Goal: Task Accomplishment & Management: Use online tool/utility

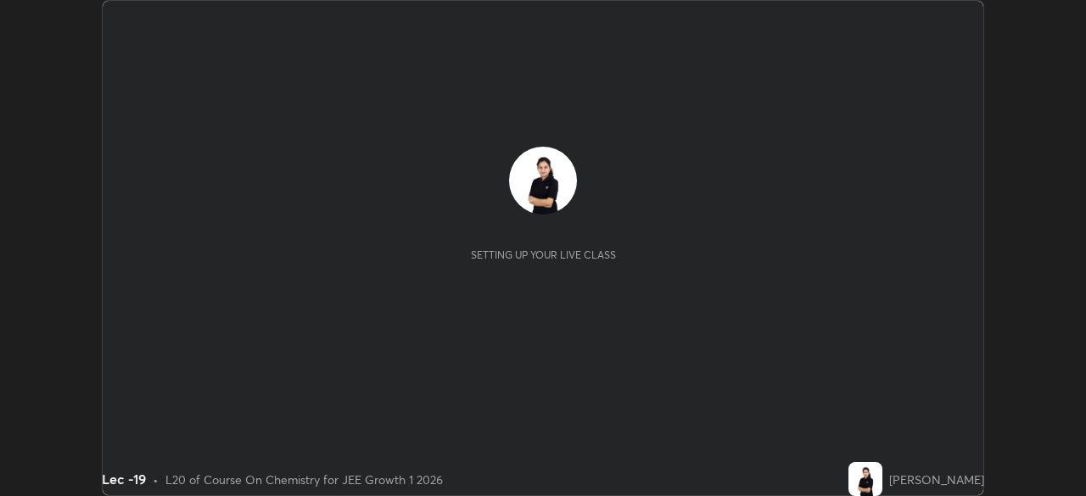
scroll to position [496, 1085]
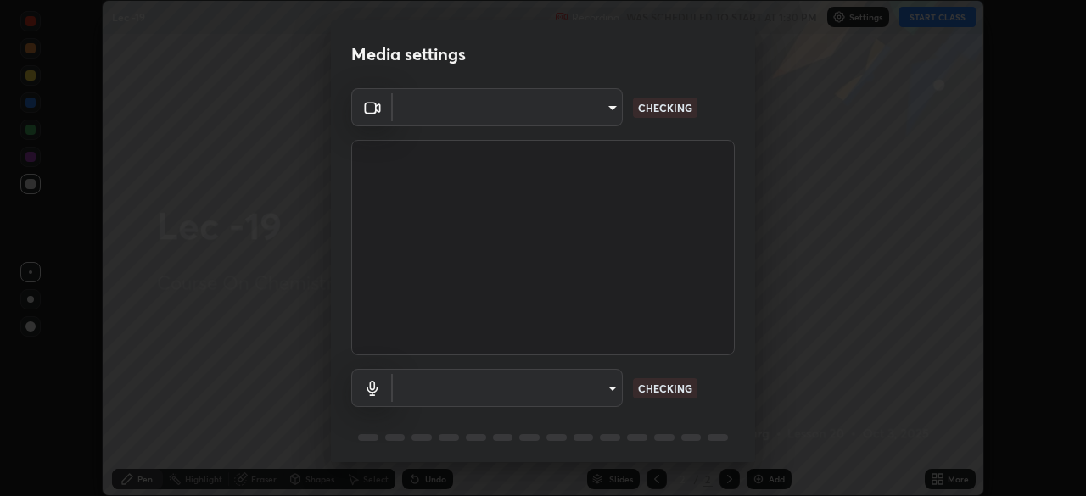
type input "dcfdf22e5c1df7ea5543dcfab5f97d1ca77f9af45aee9585751398583aede383"
type input "default"
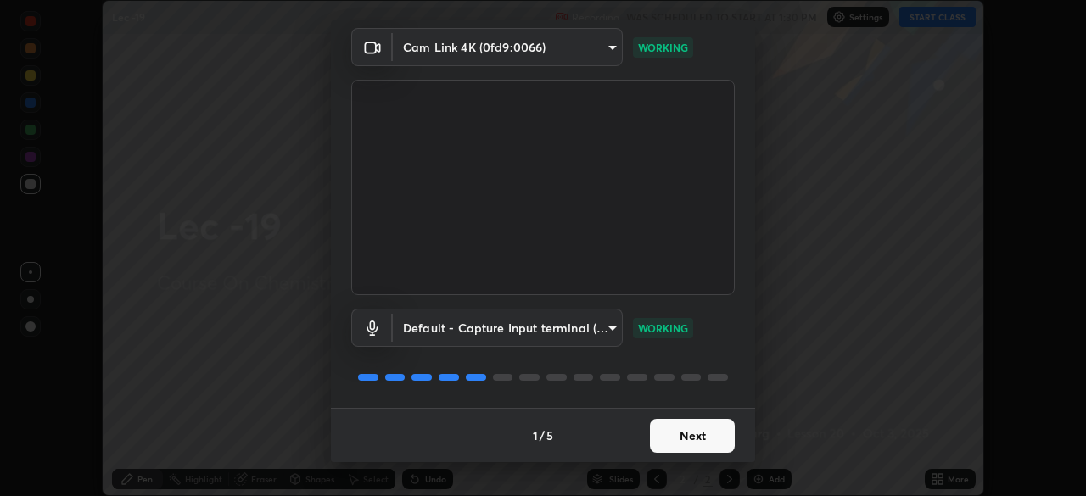
click at [691, 445] on button "Next" at bounding box center [692, 436] width 85 height 34
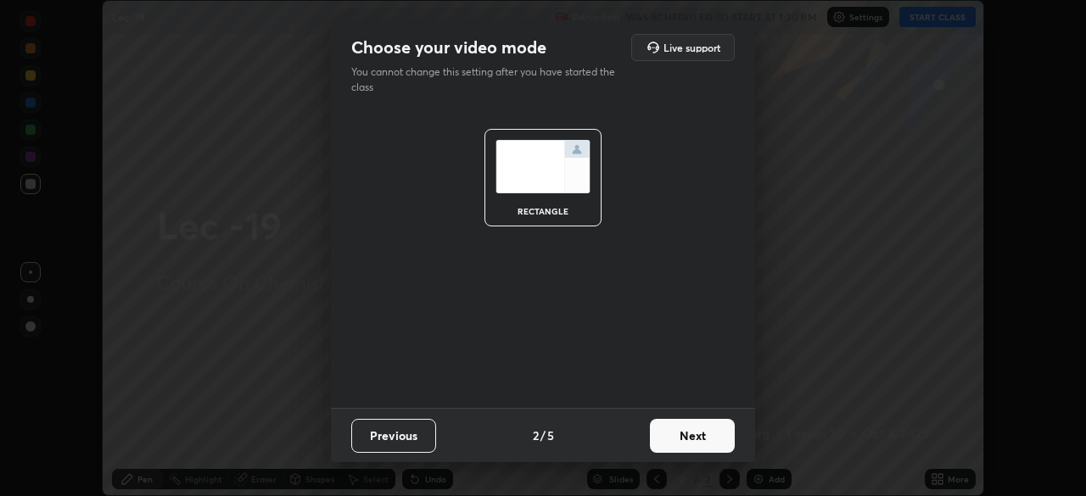
scroll to position [0, 0]
click at [691, 438] on button "Next" at bounding box center [692, 436] width 85 height 34
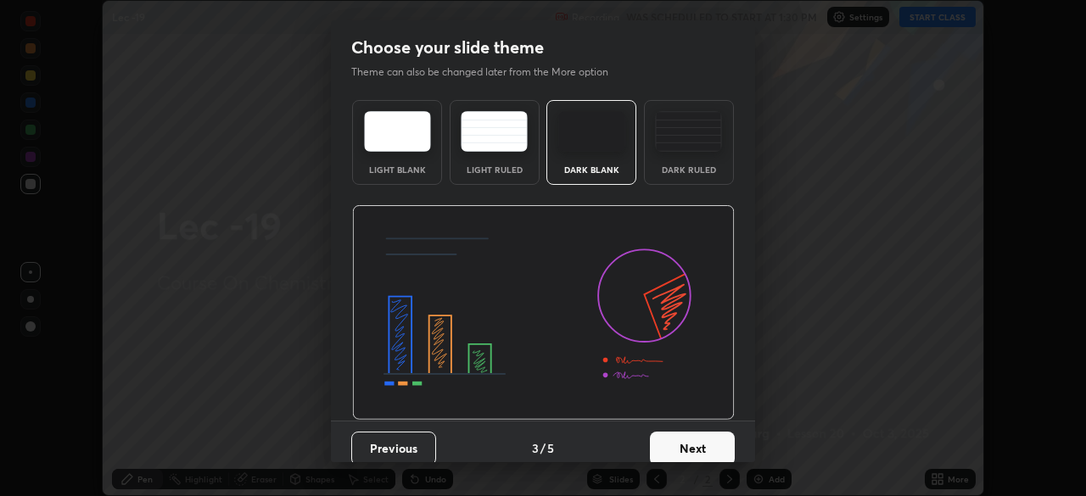
click at [689, 445] on button "Next" at bounding box center [692, 449] width 85 height 34
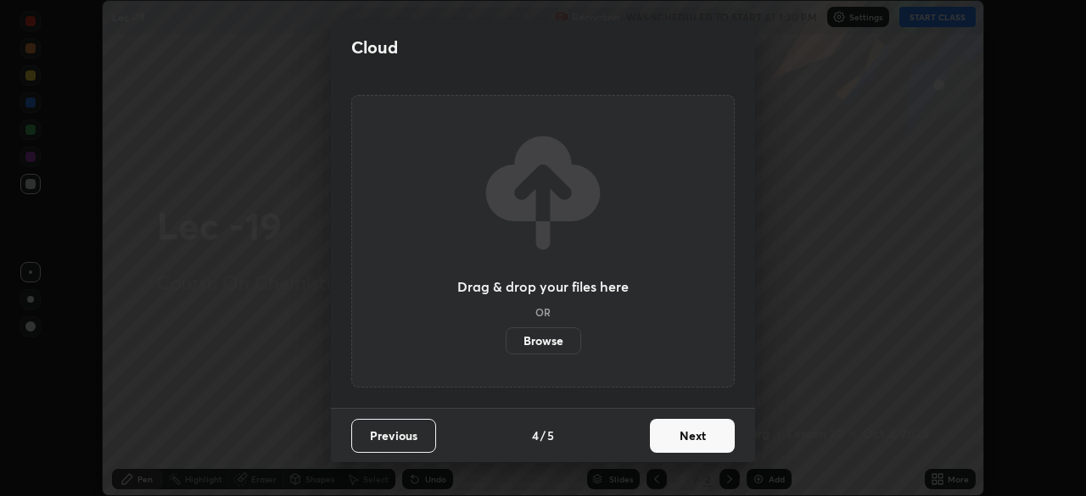
click at [684, 443] on button "Next" at bounding box center [692, 436] width 85 height 34
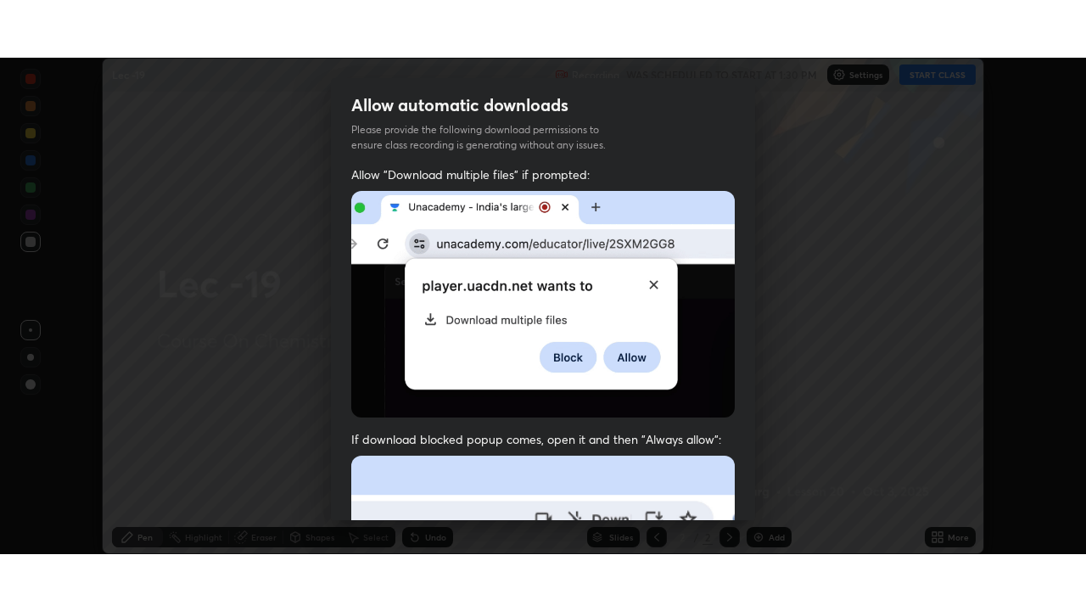
scroll to position [406, 0]
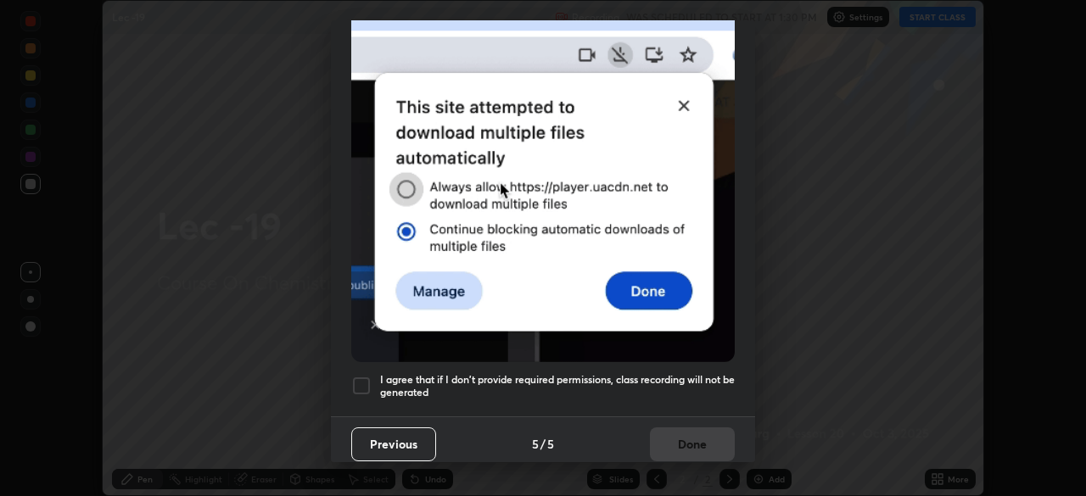
click at [366, 376] on div at bounding box center [361, 386] width 20 height 20
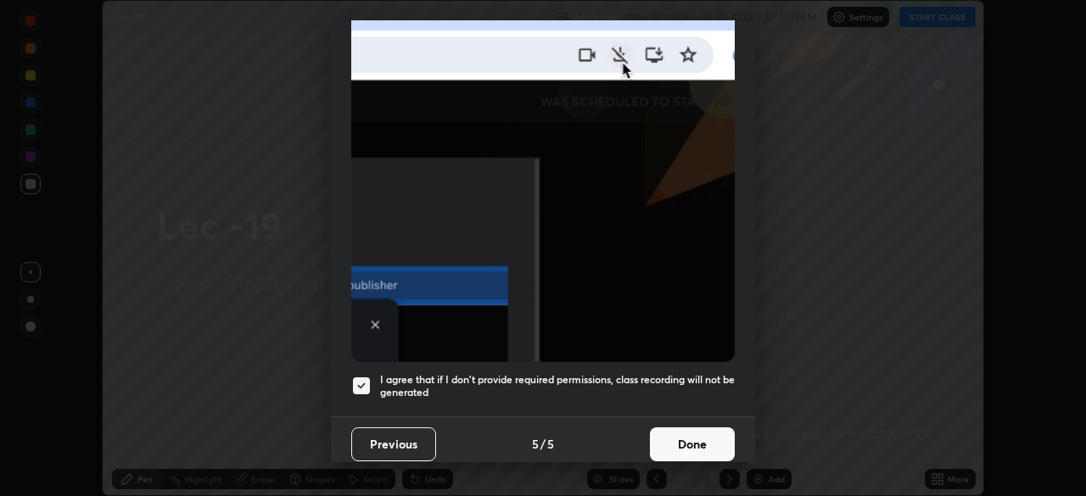
click at [680, 439] on button "Done" at bounding box center [692, 445] width 85 height 34
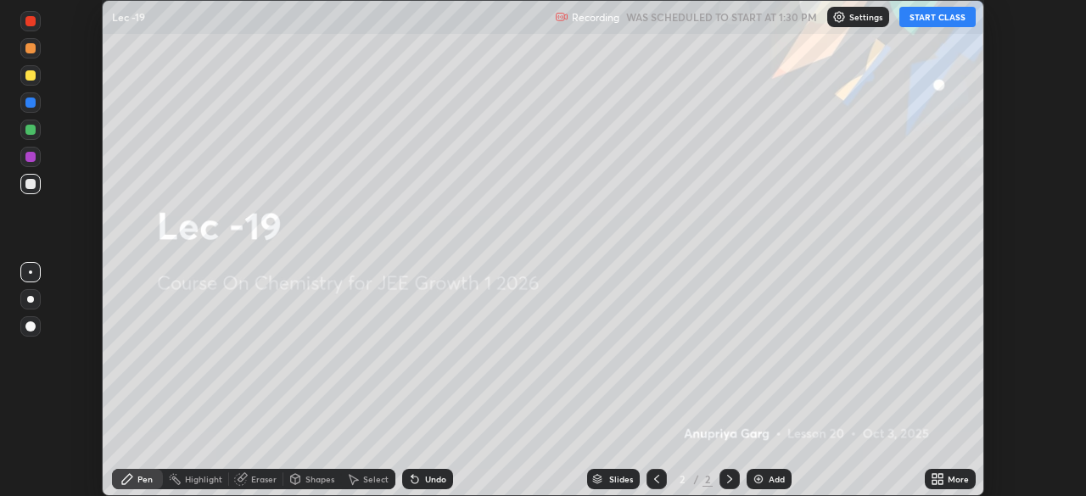
click at [939, 23] on button "START CLASS" at bounding box center [937, 17] width 76 height 20
click at [940, 482] on icon at bounding box center [940, 482] width 4 height 4
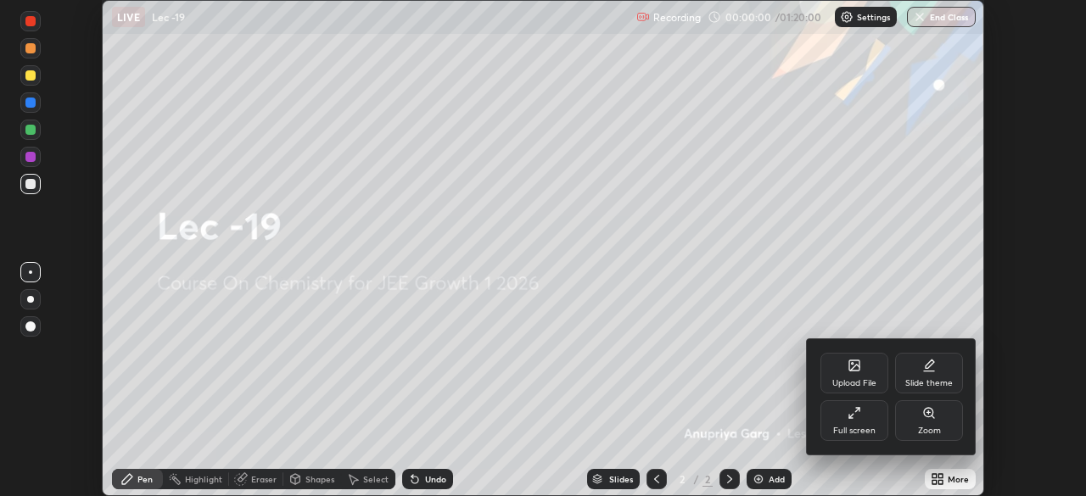
click at [853, 419] on icon at bounding box center [855, 413] width 14 height 14
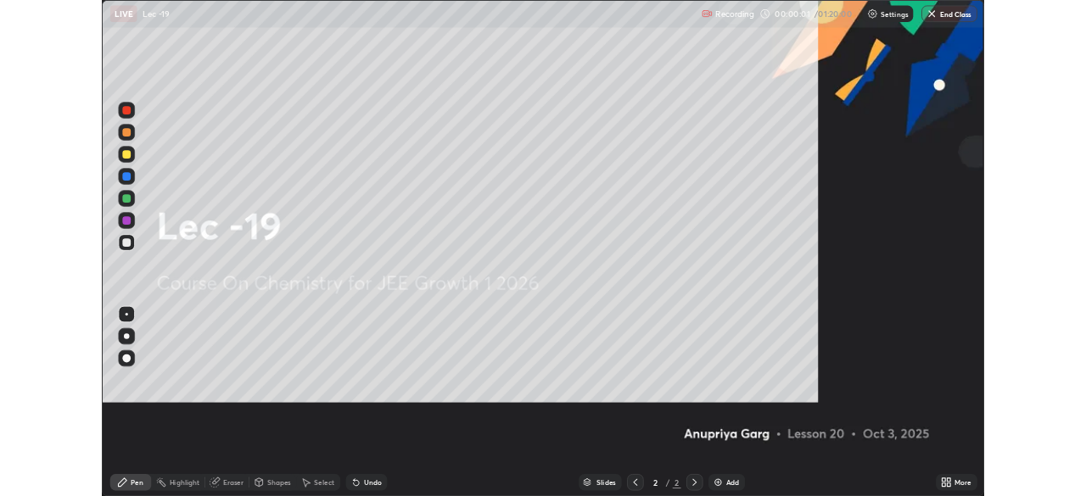
scroll to position [611, 1086]
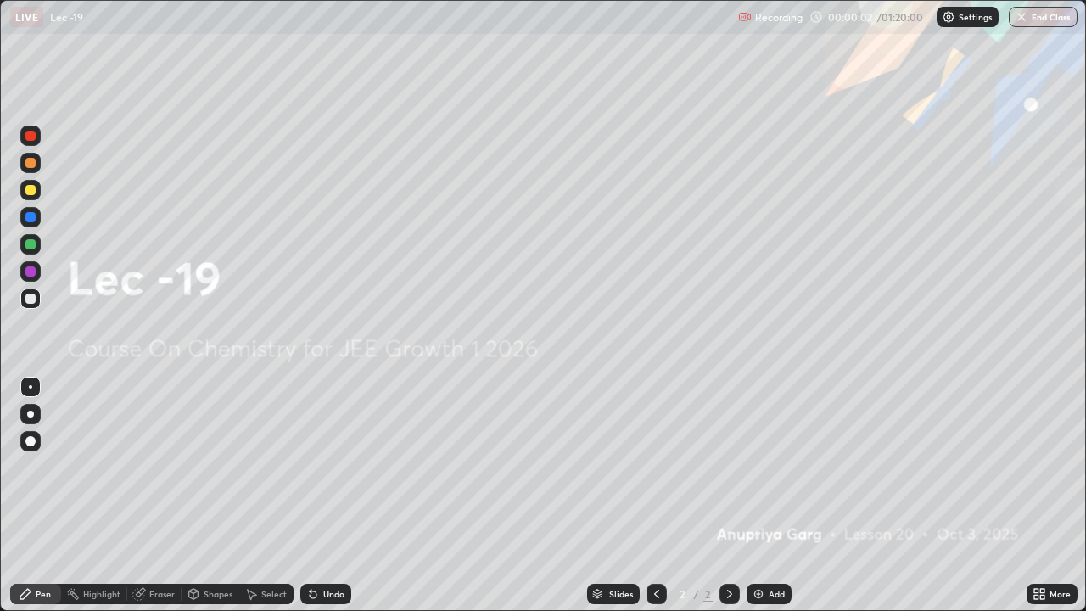
click at [770, 495] on div "Add" at bounding box center [777, 594] width 16 height 8
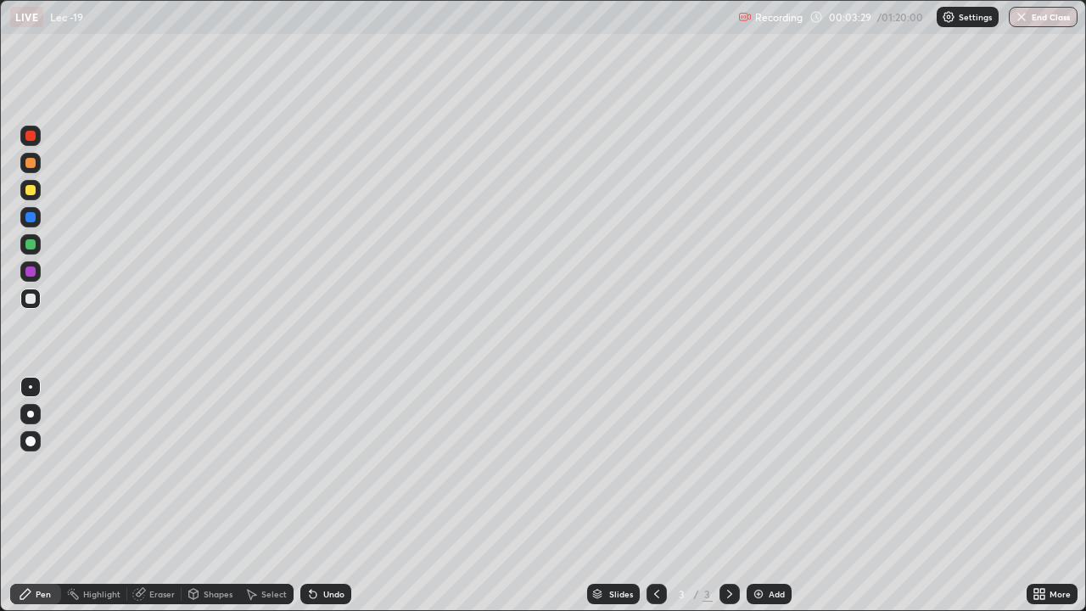
click at [33, 163] on div at bounding box center [30, 163] width 10 height 10
click at [152, 495] on div "Eraser" at bounding box center [161, 594] width 25 height 8
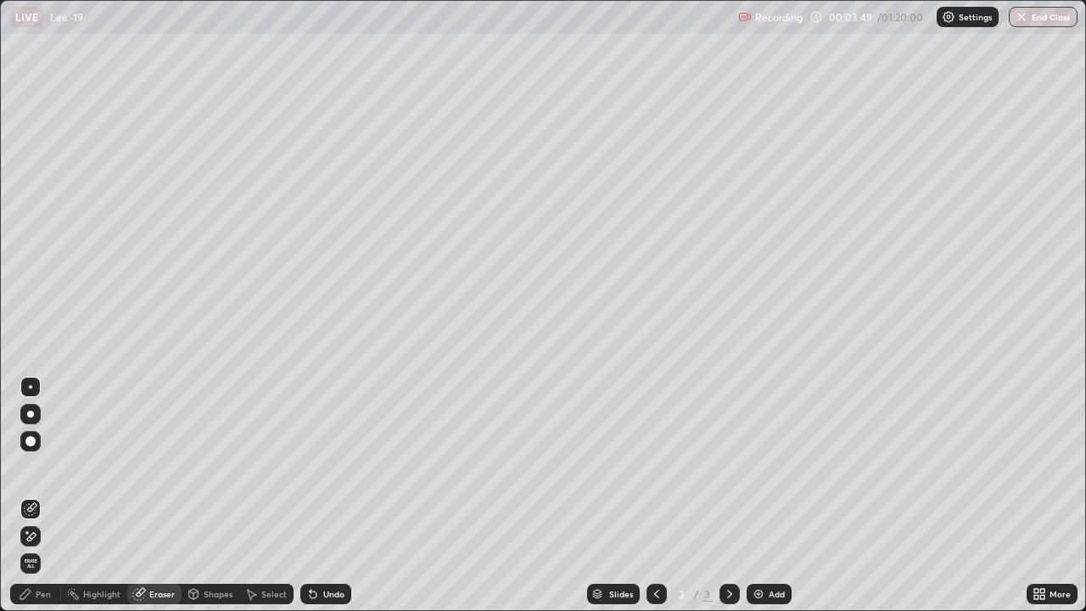
click at [48, 495] on div "Pen" at bounding box center [43, 594] width 15 height 8
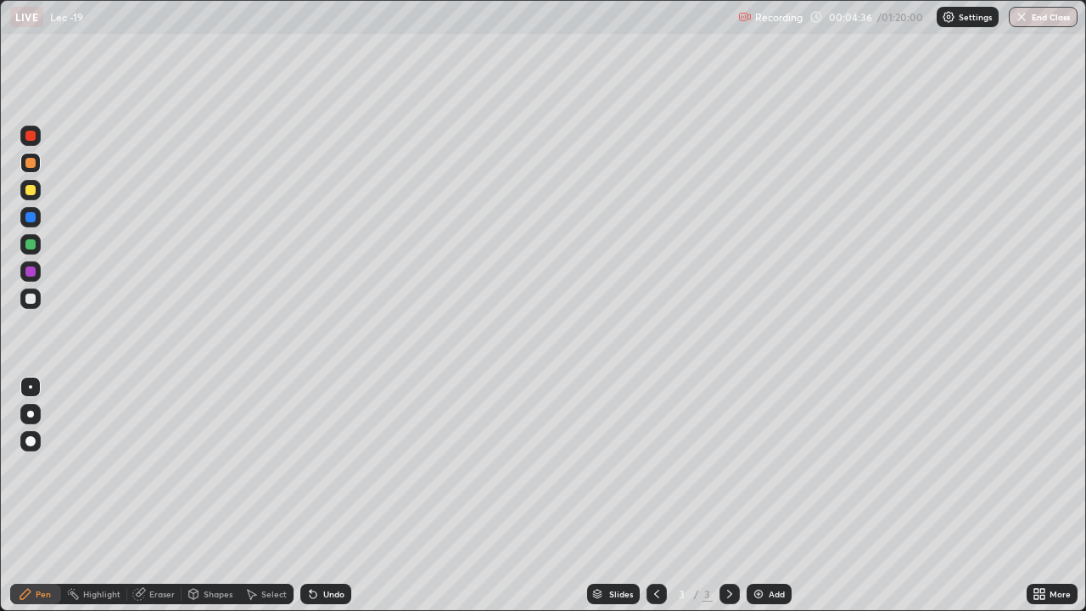
click at [323, 495] on div "Undo" at bounding box center [333, 594] width 21 height 8
click at [263, 495] on div "Select" at bounding box center [273, 594] width 25 height 8
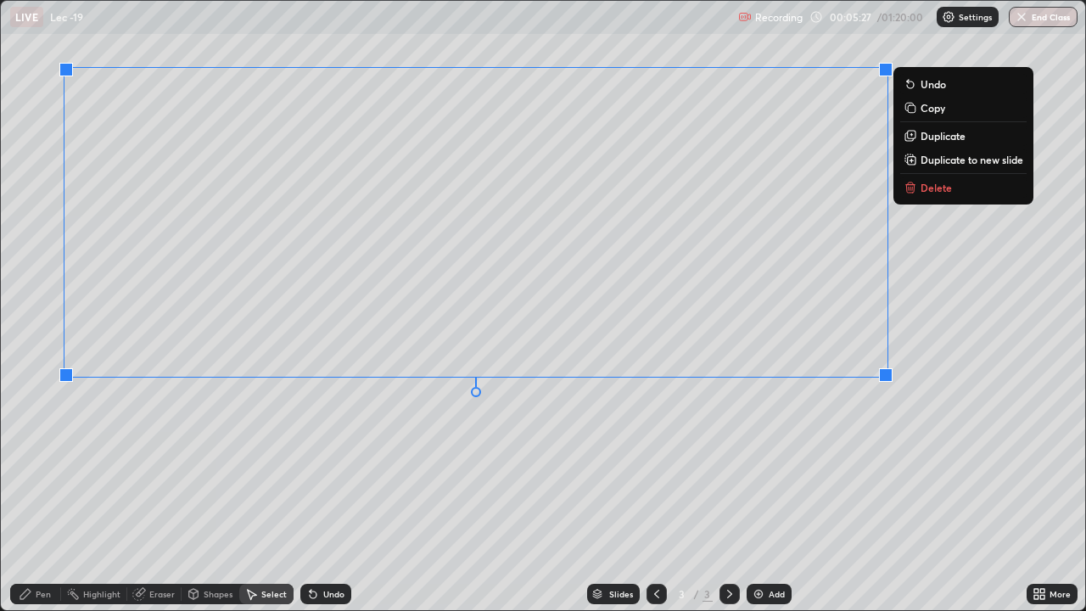
click at [329, 465] on div "0 ° Undo Copy Duplicate Duplicate to new slide Delete" at bounding box center [543, 305] width 1084 height 609
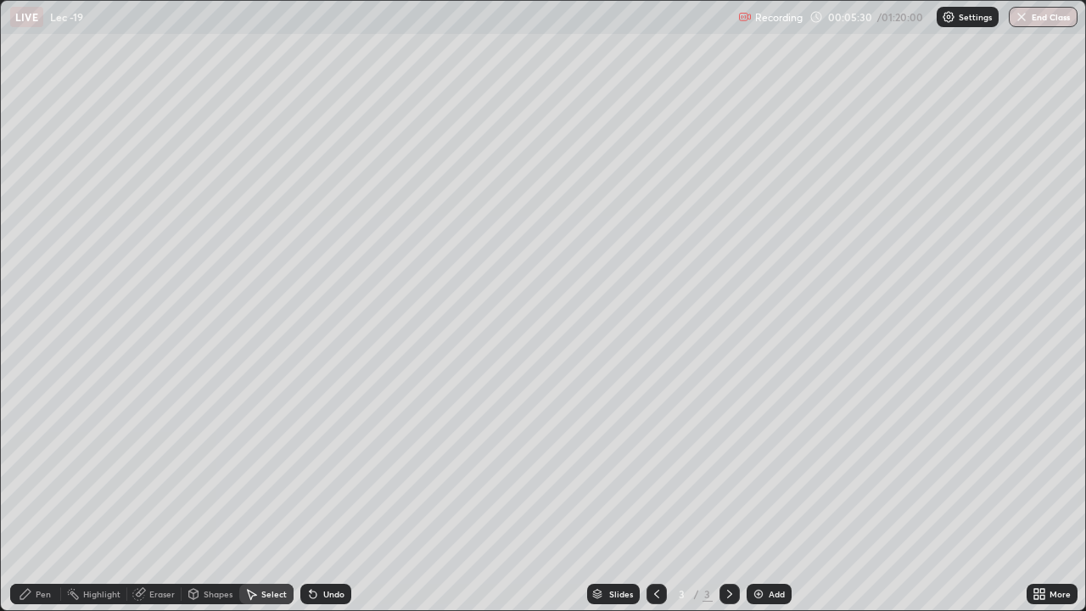
click at [143, 495] on icon at bounding box center [140, 592] width 9 height 8
click at [43, 495] on div "Pen" at bounding box center [43, 594] width 15 height 8
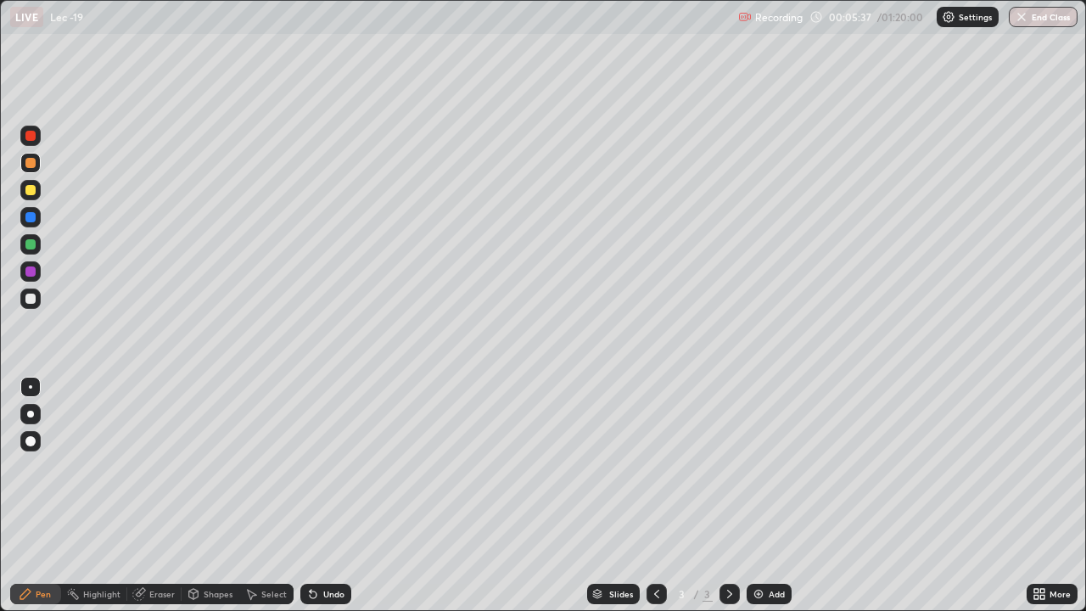
click at [161, 495] on div "Eraser" at bounding box center [161, 594] width 25 height 8
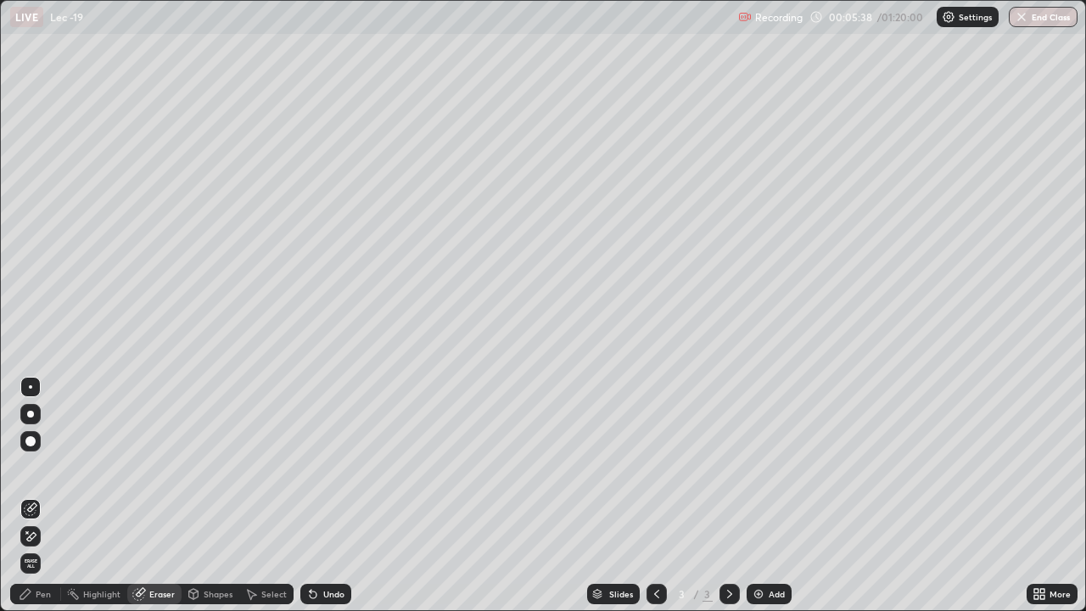
click at [54, 495] on div "Pen" at bounding box center [35, 594] width 51 height 20
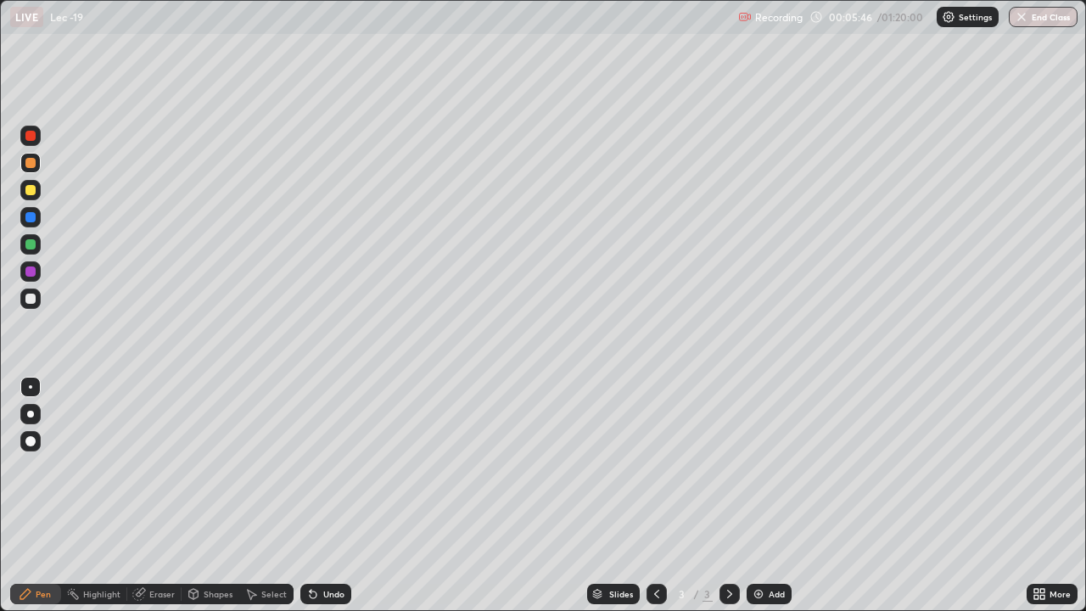
click at [27, 298] on div at bounding box center [30, 299] width 10 height 10
click at [33, 183] on div at bounding box center [30, 190] width 20 height 20
click at [363, 495] on div "Slides 3 / 3 Add" at bounding box center [688, 594] width 675 height 34
click at [369, 495] on div "Slides 3 / 3 Add" at bounding box center [688, 594] width 675 height 34
click at [36, 297] on div at bounding box center [30, 298] width 20 height 20
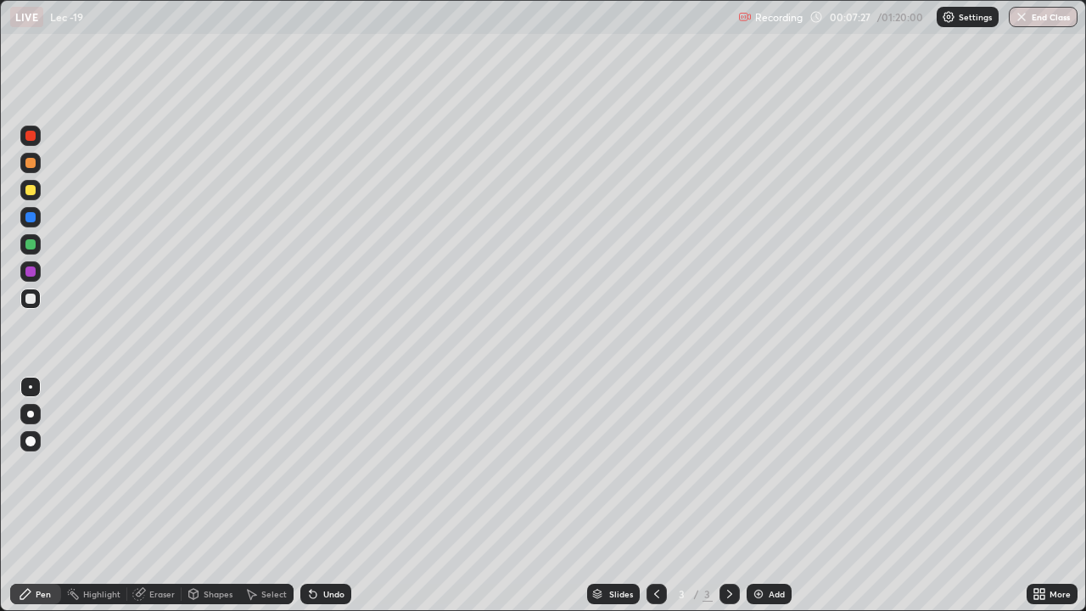
click at [328, 495] on div "Undo" at bounding box center [333, 594] width 21 height 8
click at [327, 495] on div "Undo" at bounding box center [333, 594] width 21 height 8
click at [326, 495] on div "Undo" at bounding box center [333, 594] width 21 height 8
click at [31, 196] on div at bounding box center [30, 190] width 20 height 20
click at [36, 305] on div at bounding box center [30, 298] width 20 height 20
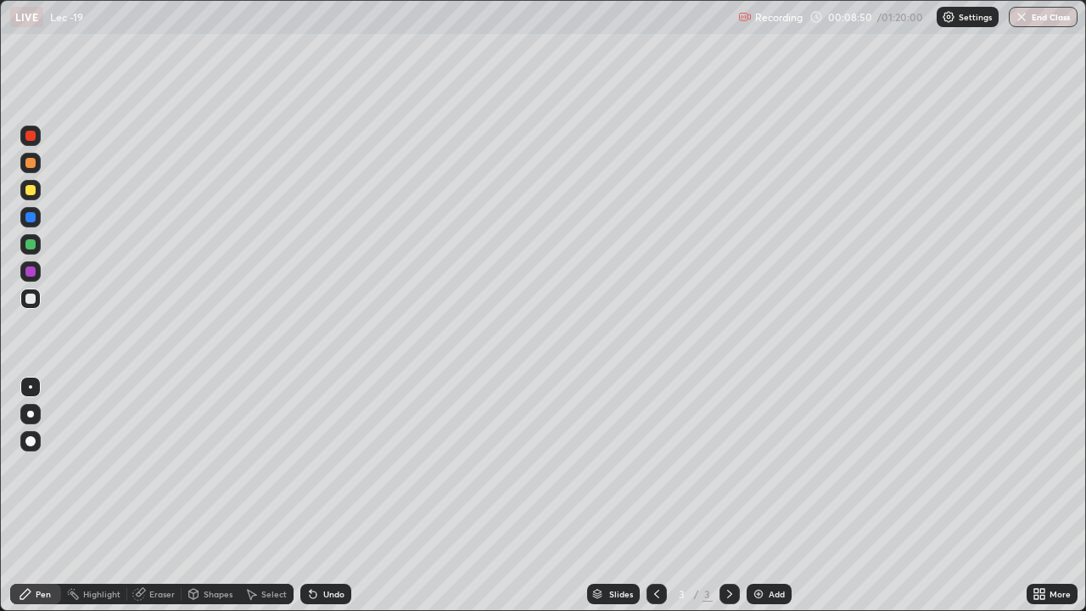
click at [327, 495] on div "Undo" at bounding box center [333, 594] width 21 height 8
click at [339, 495] on div "Undo" at bounding box center [333, 594] width 21 height 8
click at [333, 495] on div "Undo" at bounding box center [333, 594] width 21 height 8
click at [329, 495] on div "Undo" at bounding box center [325, 594] width 51 height 20
click at [330, 495] on div "Undo" at bounding box center [325, 594] width 51 height 20
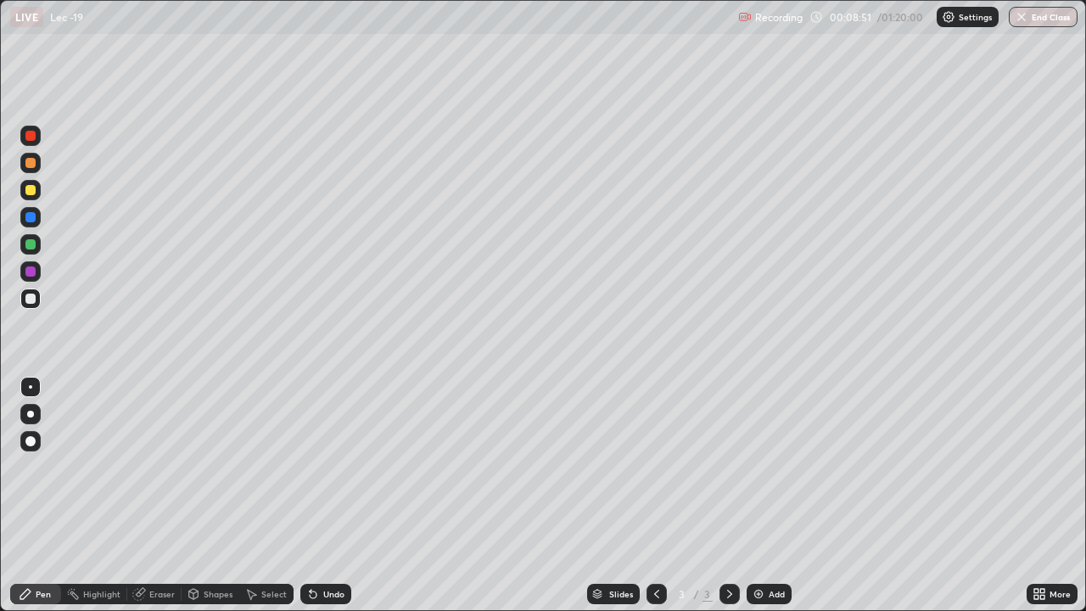
click at [327, 495] on div "Undo" at bounding box center [325, 594] width 51 height 20
click at [758, 495] on img at bounding box center [759, 594] width 14 height 14
click at [145, 495] on div "Eraser" at bounding box center [154, 594] width 54 height 20
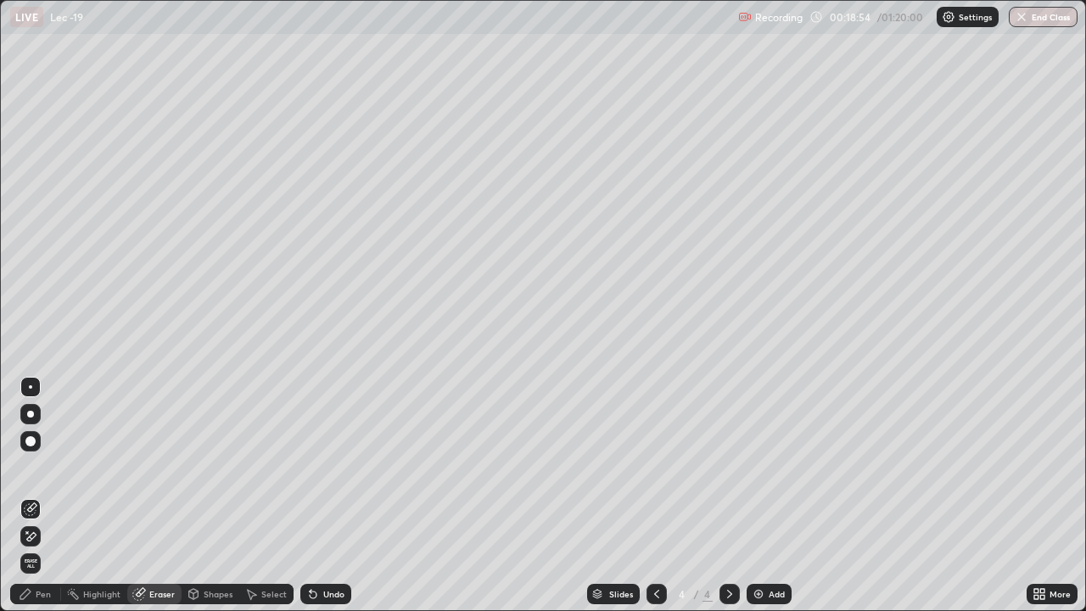
click at [33, 495] on div "Pen" at bounding box center [35, 594] width 51 height 20
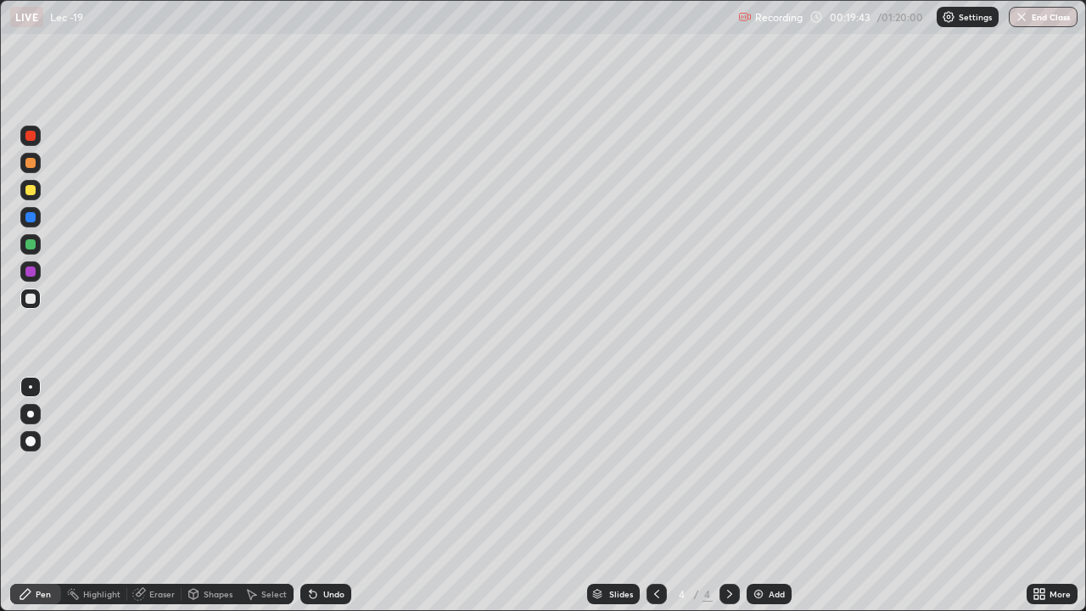
click at [32, 188] on div at bounding box center [30, 190] width 10 height 10
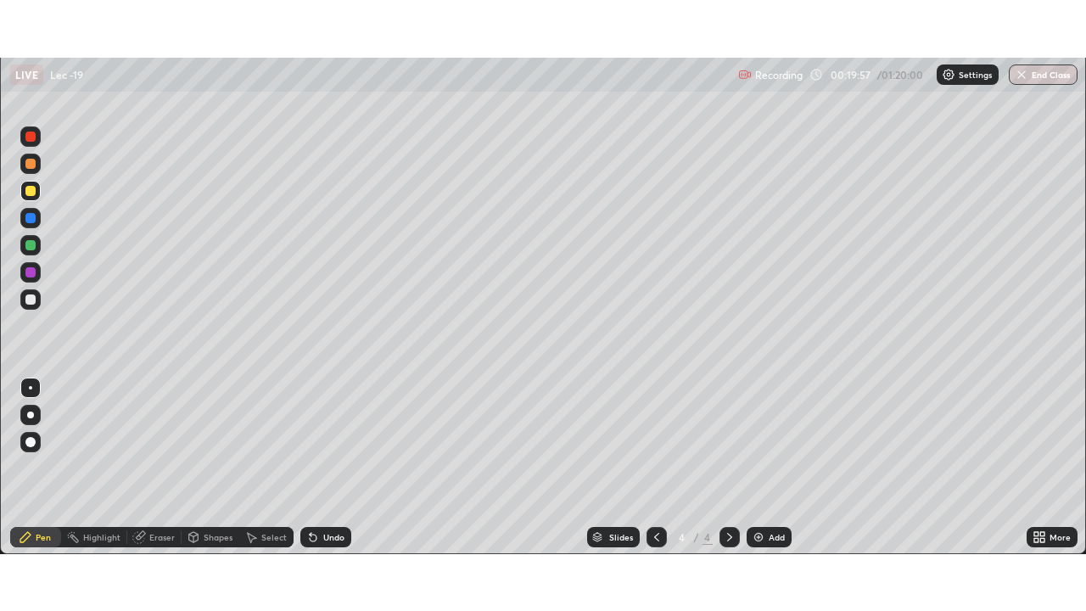
scroll to position [84340, 83750]
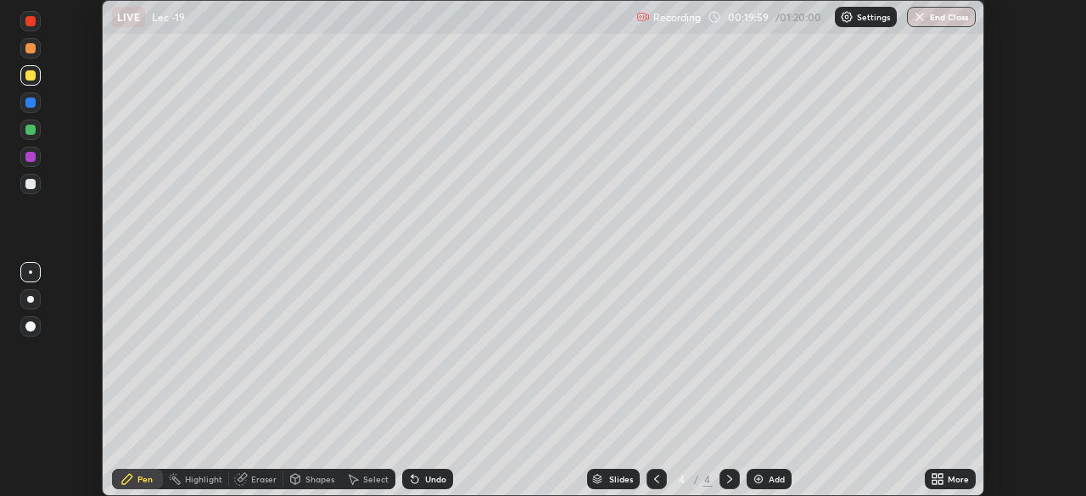
click at [943, 481] on icon at bounding box center [940, 482] width 4 height 4
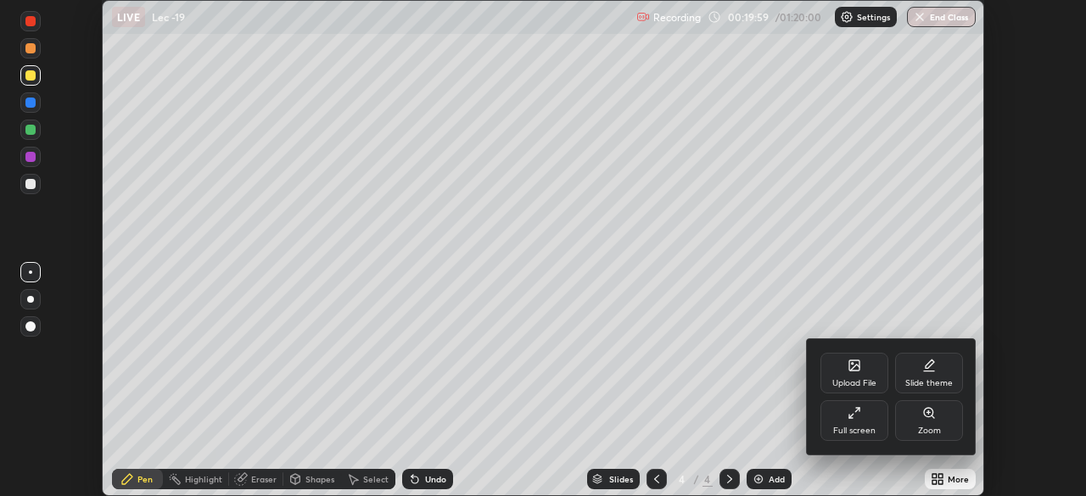
click at [859, 421] on div "Full screen" at bounding box center [854, 420] width 68 height 41
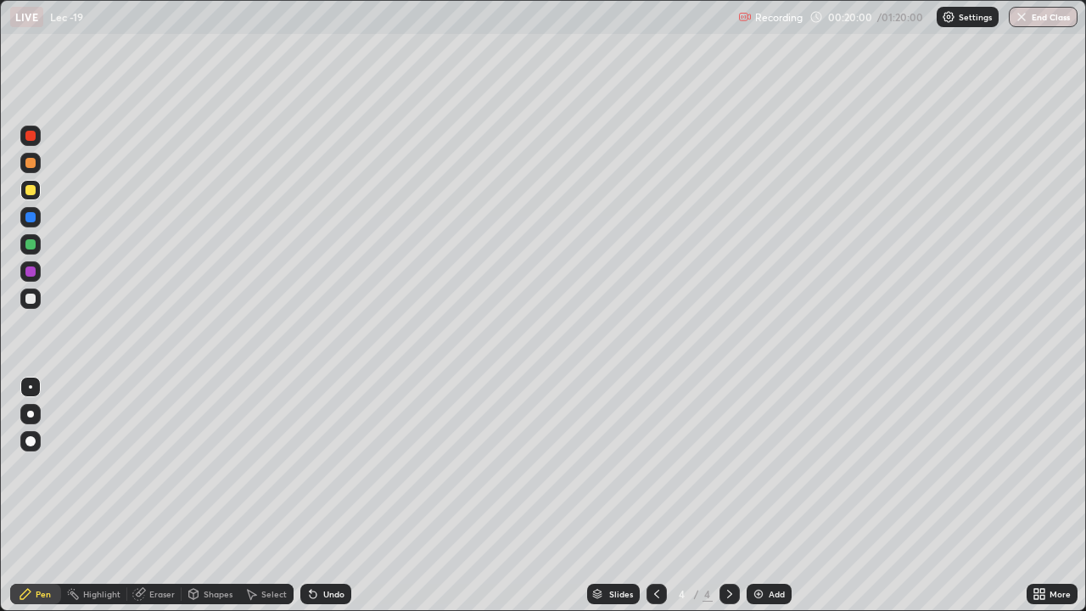
scroll to position [611, 1086]
click at [165, 495] on div "Eraser" at bounding box center [161, 594] width 25 height 8
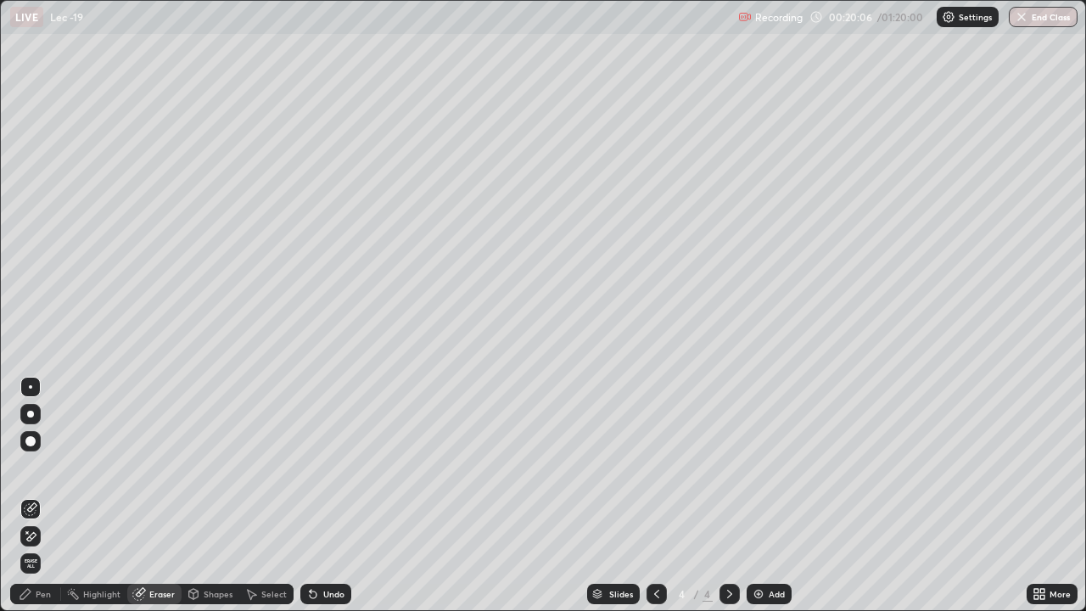
click at [41, 495] on div "Pen" at bounding box center [43, 594] width 15 height 8
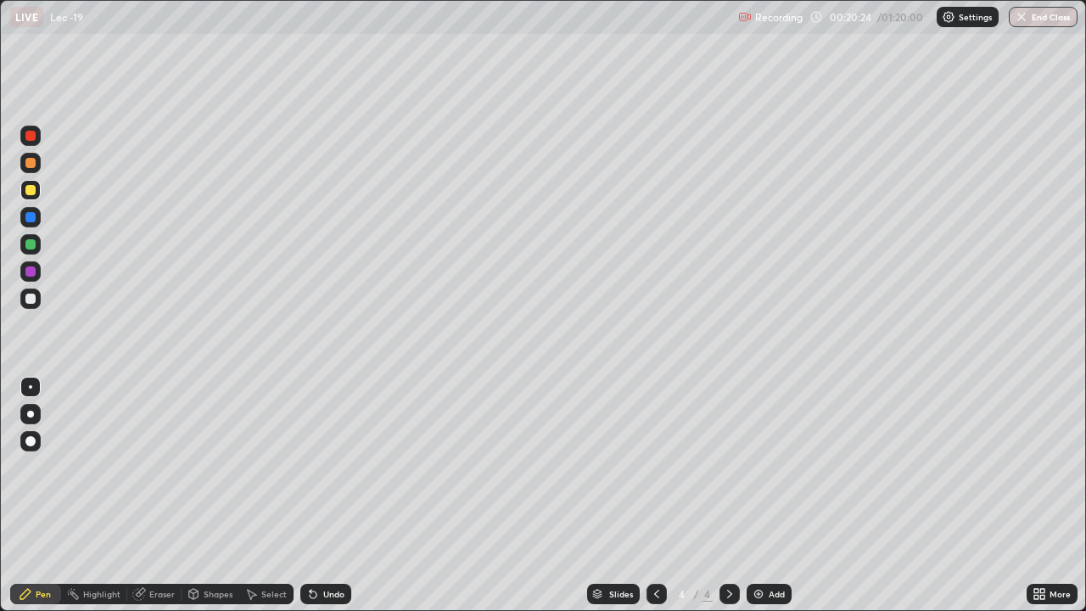
click at [30, 302] on div at bounding box center [30, 299] width 10 height 10
click at [156, 495] on div "Eraser" at bounding box center [161, 594] width 25 height 8
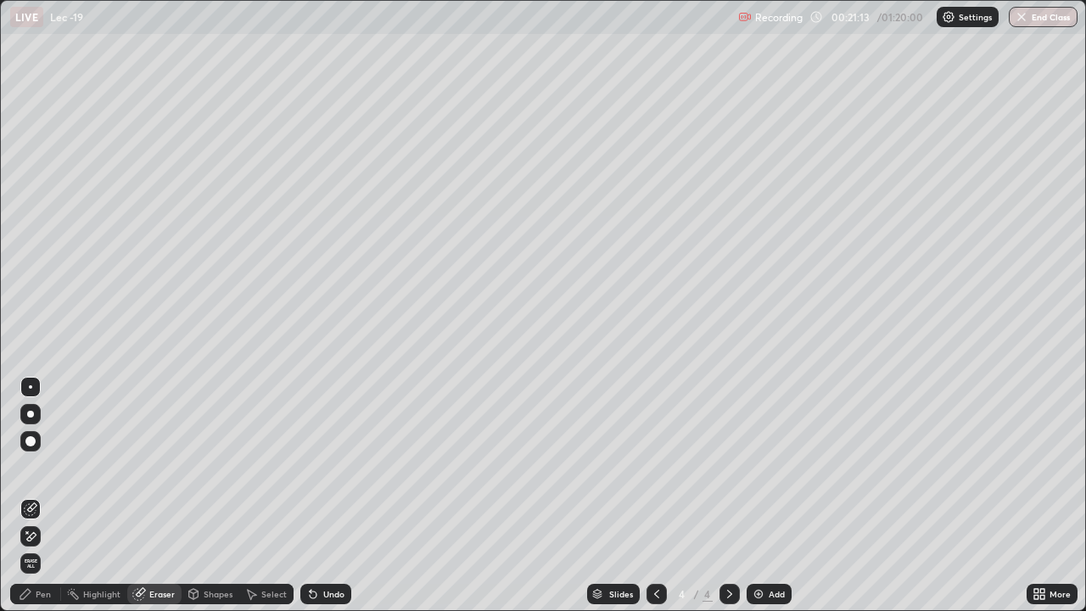
click at [53, 495] on div "Pen" at bounding box center [35, 594] width 51 height 20
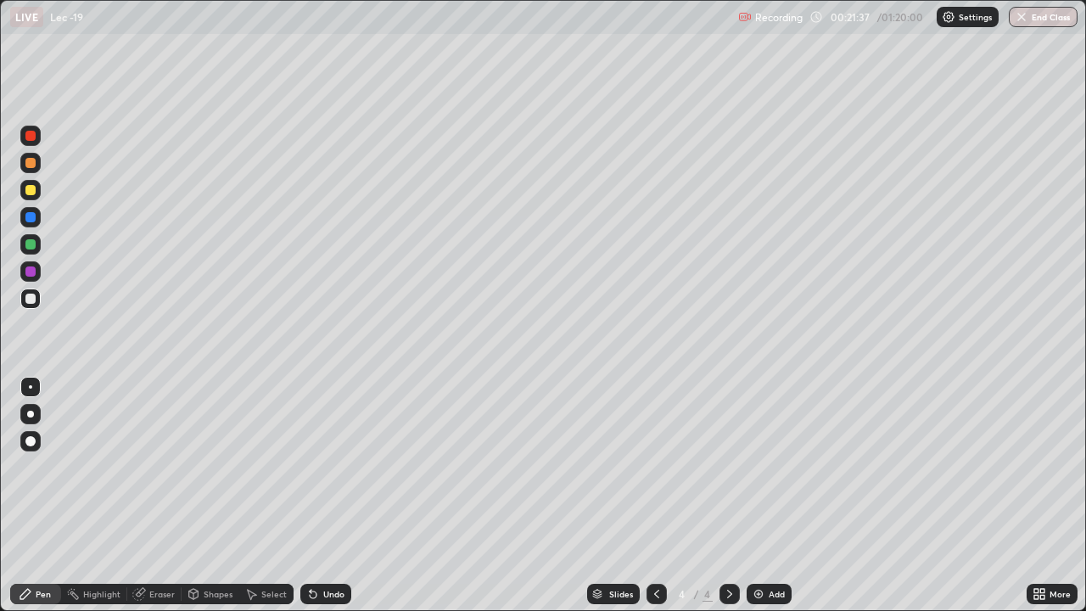
click at [329, 495] on div "Undo" at bounding box center [333, 594] width 21 height 8
click at [267, 495] on div "Select" at bounding box center [266, 594] width 54 height 20
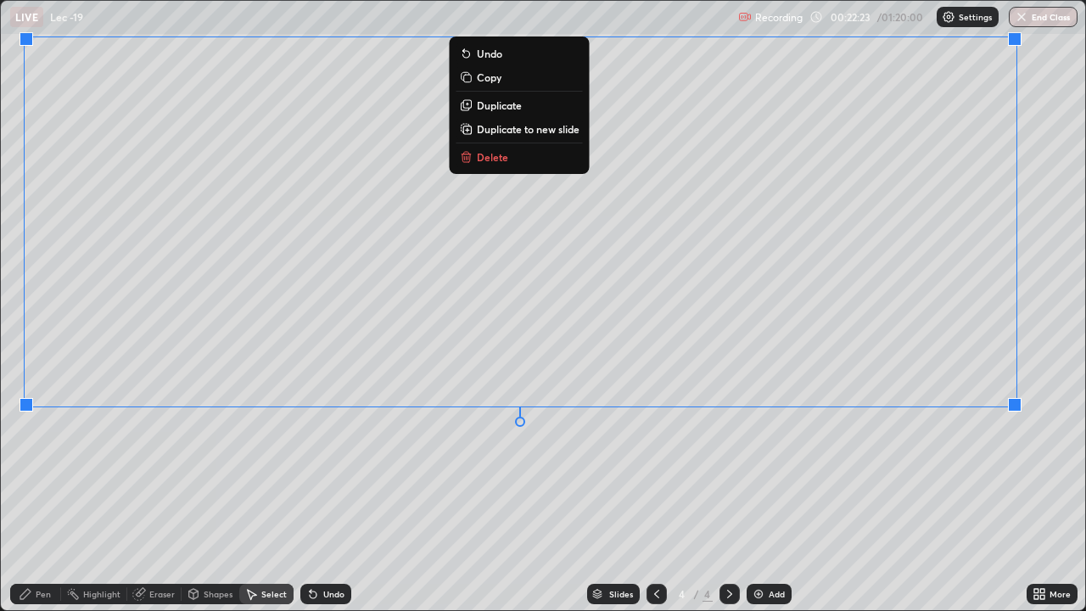
click at [718, 462] on div "0 ° Undo Copy Duplicate Duplicate to new slide Delete" at bounding box center [543, 305] width 1084 height 609
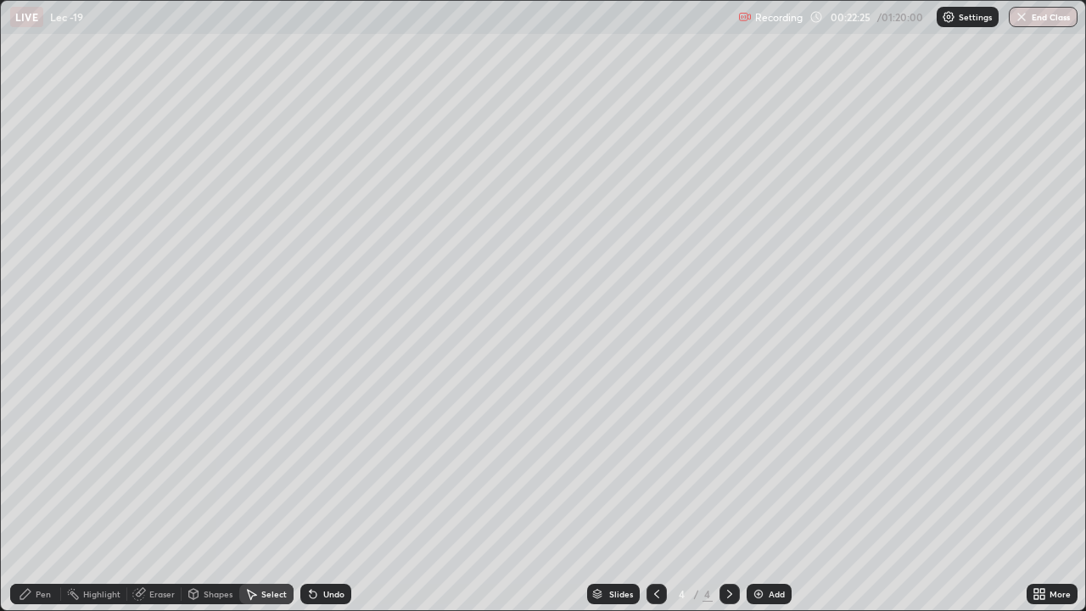
click at [48, 495] on div "Pen" at bounding box center [43, 594] width 15 height 8
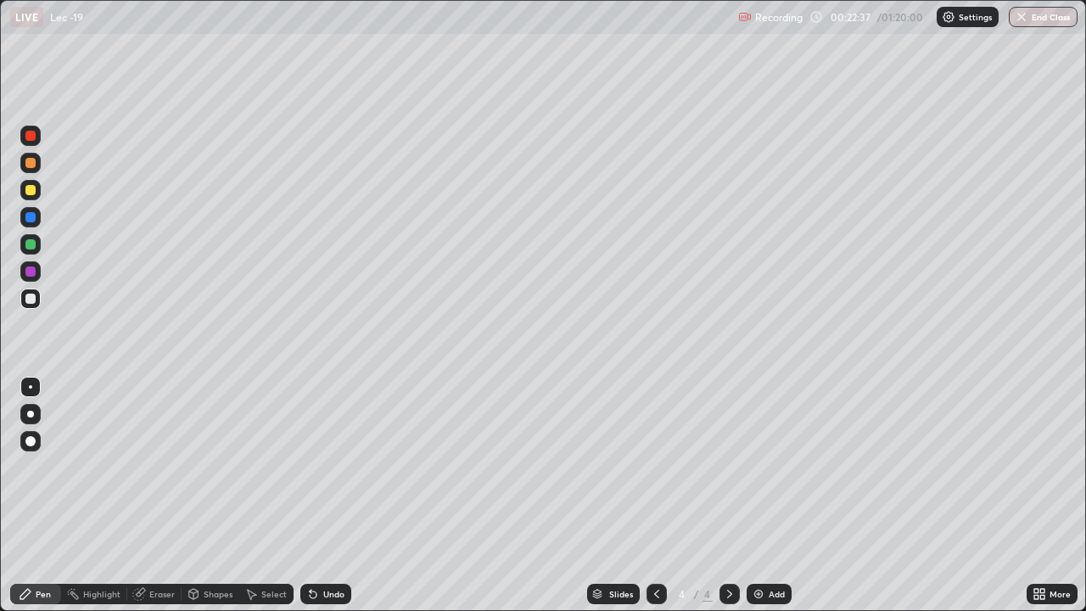
click at [327, 495] on div "Undo" at bounding box center [333, 594] width 21 height 8
click at [325, 495] on div "Undo" at bounding box center [333, 594] width 21 height 8
click at [769, 495] on div "Add" at bounding box center [777, 594] width 16 height 8
click at [315, 495] on icon at bounding box center [313, 594] width 14 height 14
click at [34, 186] on div at bounding box center [30, 190] width 10 height 10
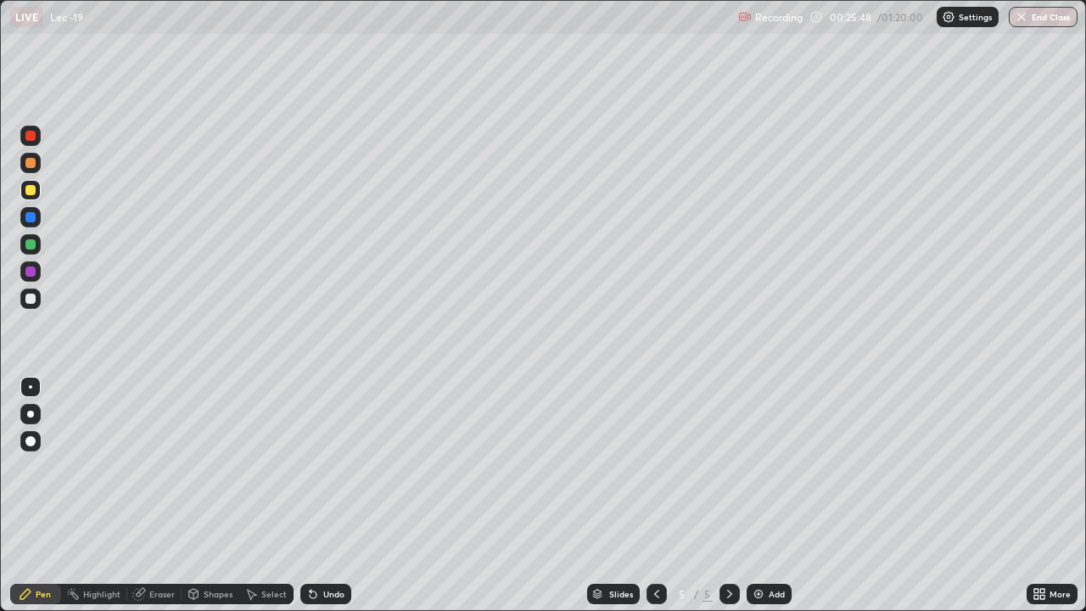
click at [40, 299] on div at bounding box center [30, 298] width 20 height 20
click at [331, 495] on div "Undo" at bounding box center [333, 594] width 21 height 8
click at [152, 495] on div "Eraser" at bounding box center [161, 594] width 25 height 8
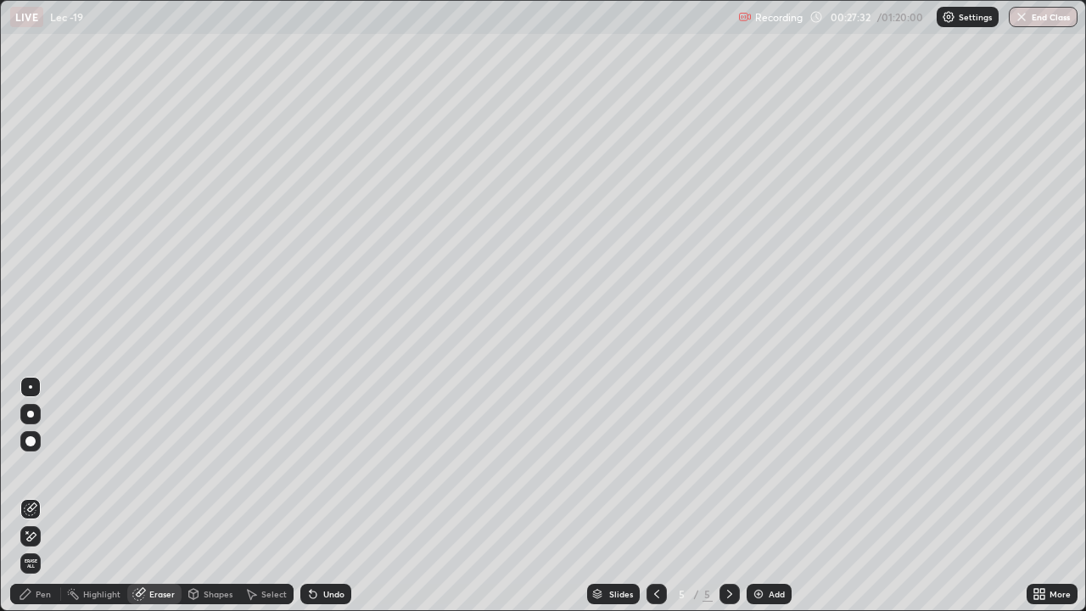
click at [28, 495] on icon at bounding box center [26, 594] width 14 height 14
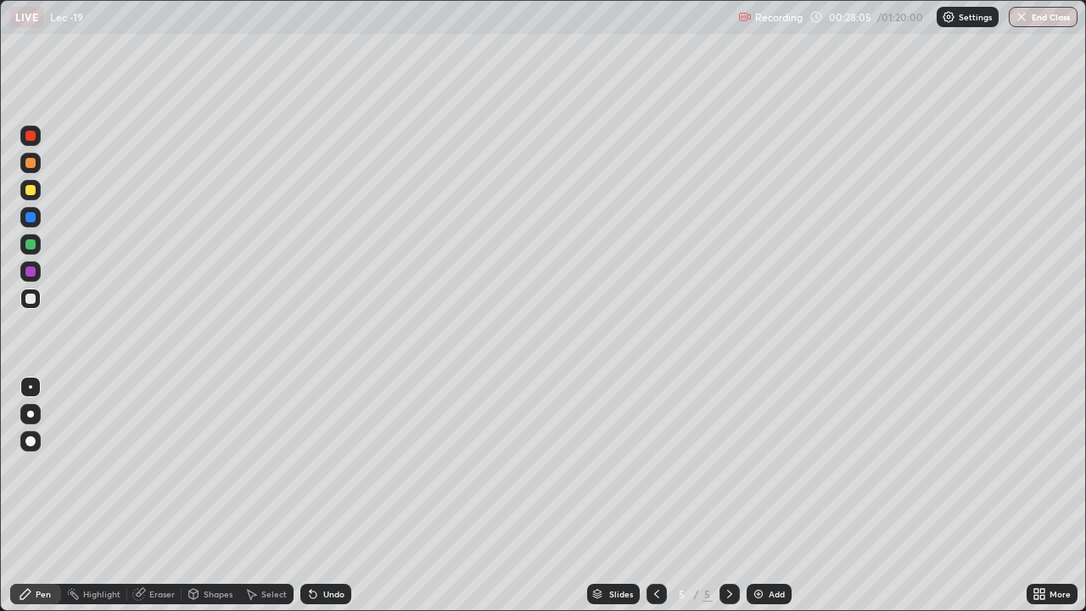
click at [267, 495] on div "Select" at bounding box center [273, 594] width 25 height 8
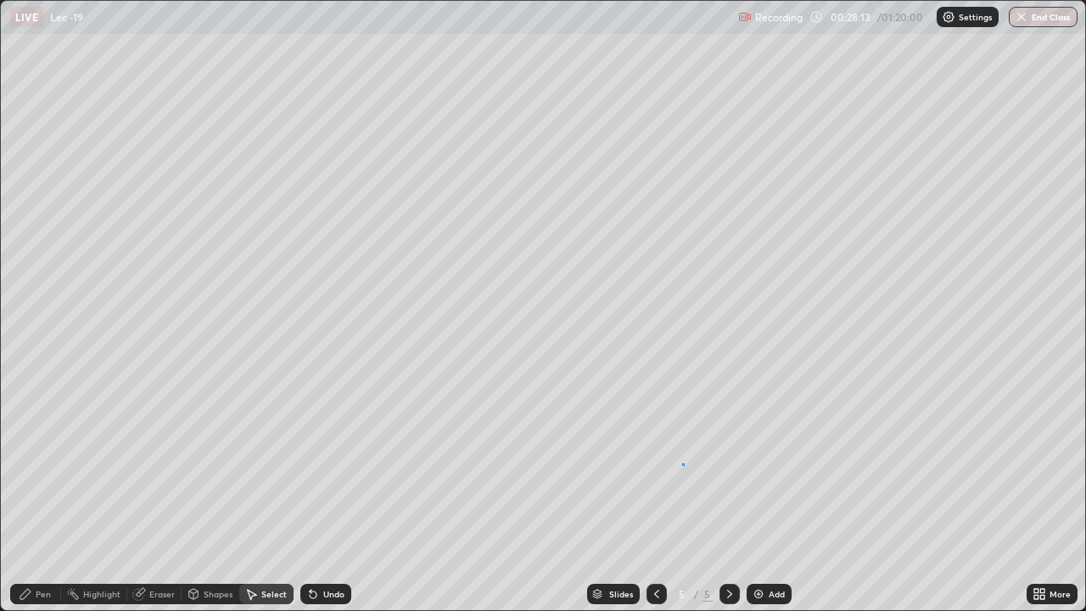
click at [684, 463] on div "0 ° Undo Copy Duplicate Duplicate to new slide Delete" at bounding box center [543, 305] width 1084 height 609
click at [49, 495] on div "Pen" at bounding box center [43, 594] width 15 height 8
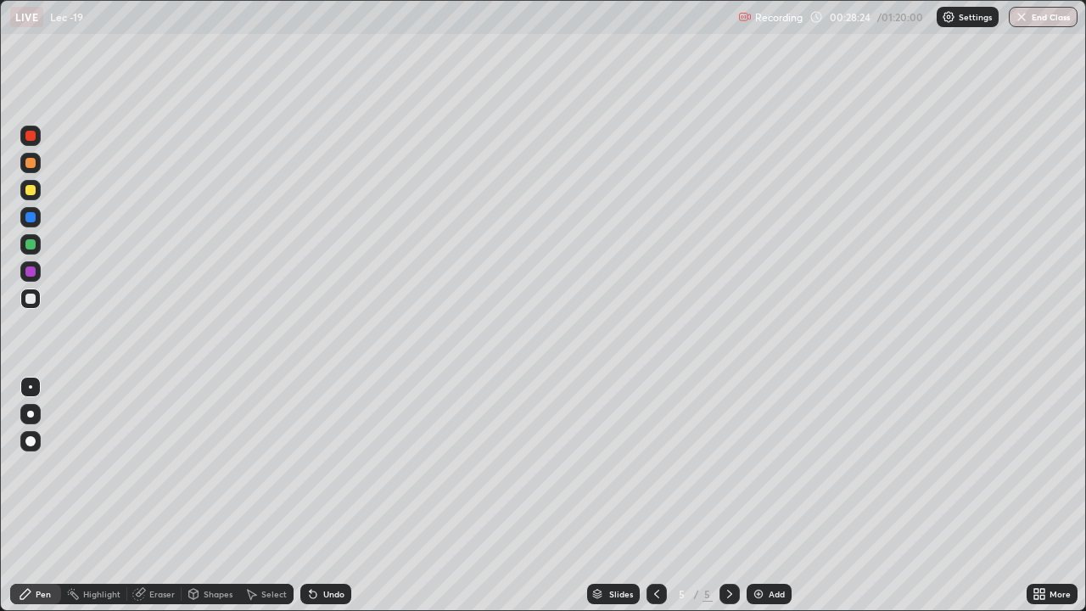
click at [34, 193] on div at bounding box center [30, 190] width 10 height 10
click at [28, 296] on div at bounding box center [30, 299] width 10 height 10
click at [340, 495] on div "Undo" at bounding box center [333, 594] width 21 height 8
click at [762, 495] on img at bounding box center [759, 594] width 14 height 14
click at [154, 495] on div "Eraser" at bounding box center [161, 594] width 25 height 8
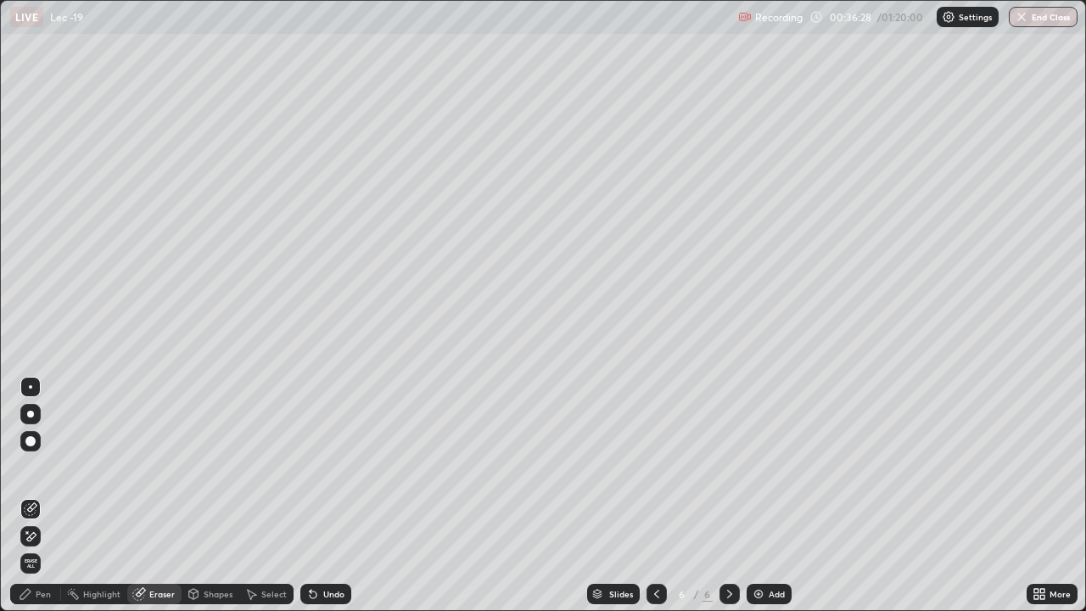
click at [48, 495] on div "Pen" at bounding box center [43, 594] width 15 height 8
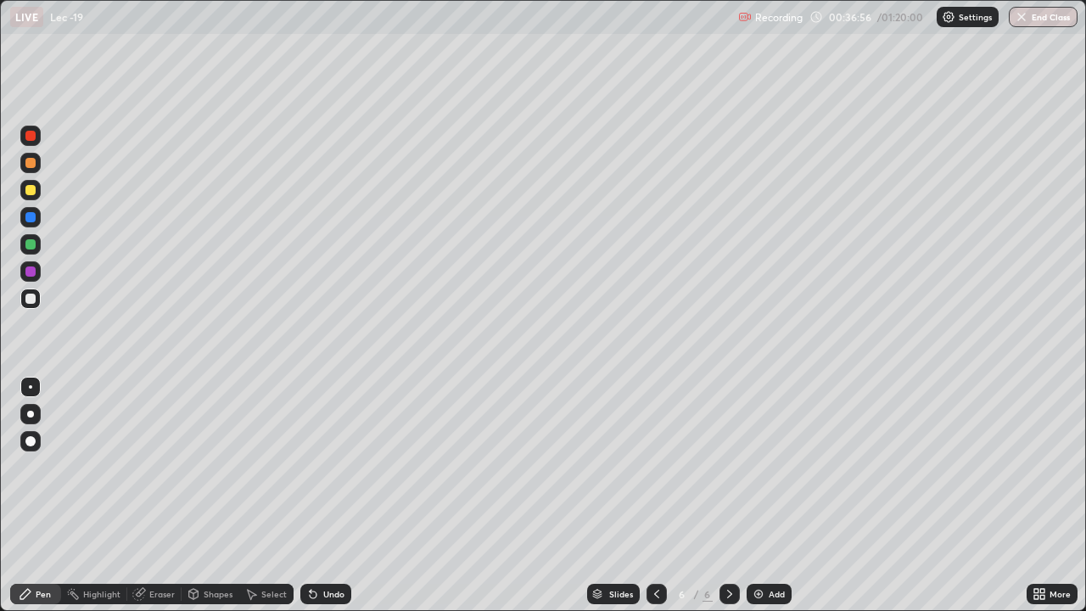
click at [155, 495] on div "Eraser" at bounding box center [161, 594] width 25 height 8
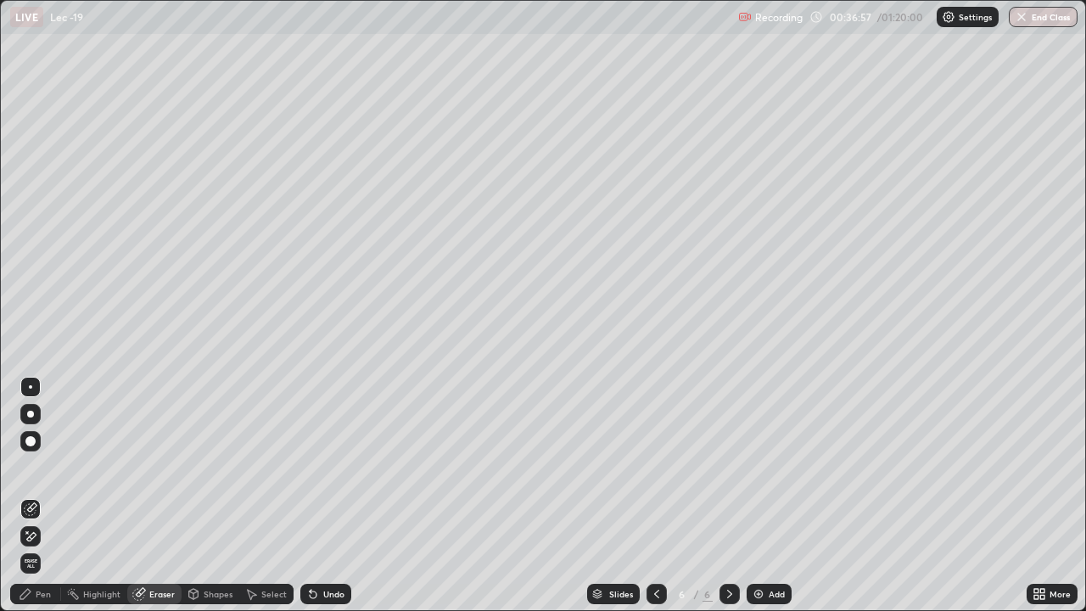
click at [231, 495] on div "Shapes" at bounding box center [211, 594] width 58 height 20
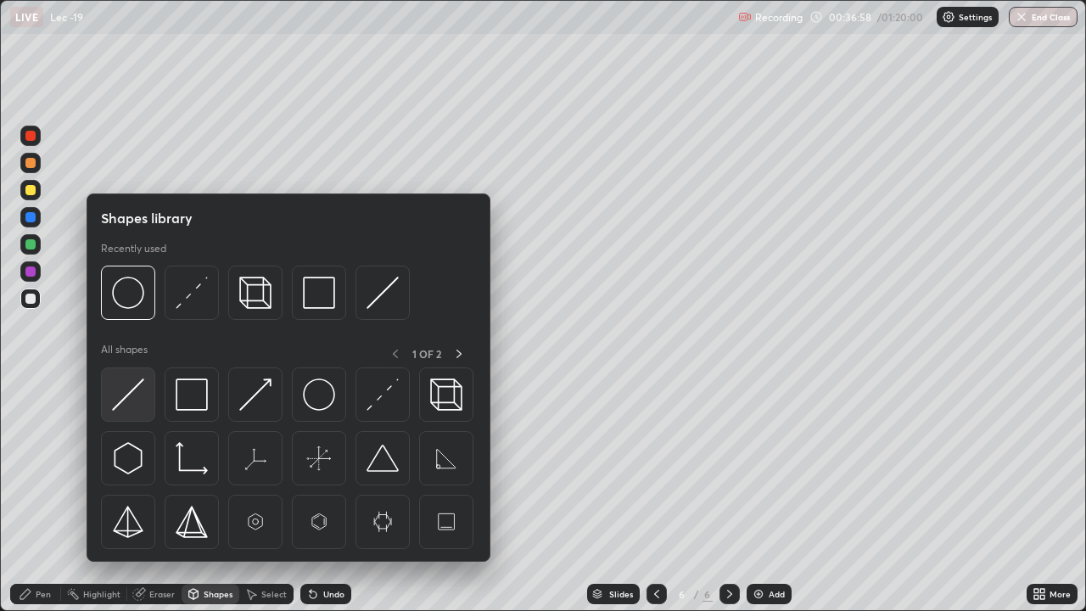
click at [133, 400] on img at bounding box center [128, 394] width 32 height 32
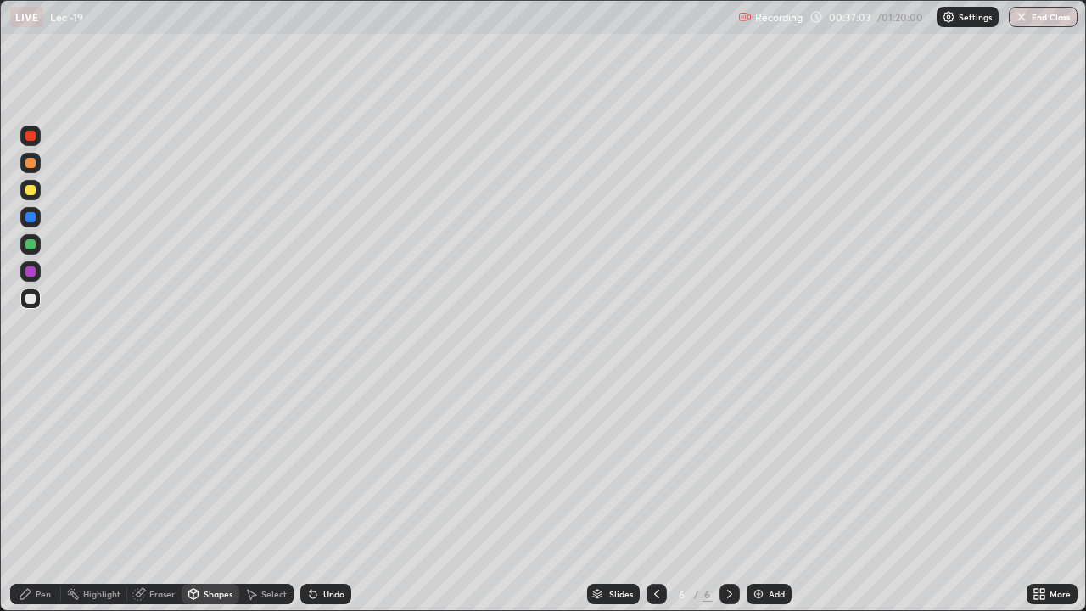
click at [49, 495] on div "Pen" at bounding box center [43, 594] width 15 height 8
click at [36, 196] on div at bounding box center [30, 190] width 20 height 20
click at [31, 299] on div at bounding box center [30, 299] width 10 height 10
click at [271, 495] on div "Select" at bounding box center [273, 594] width 25 height 8
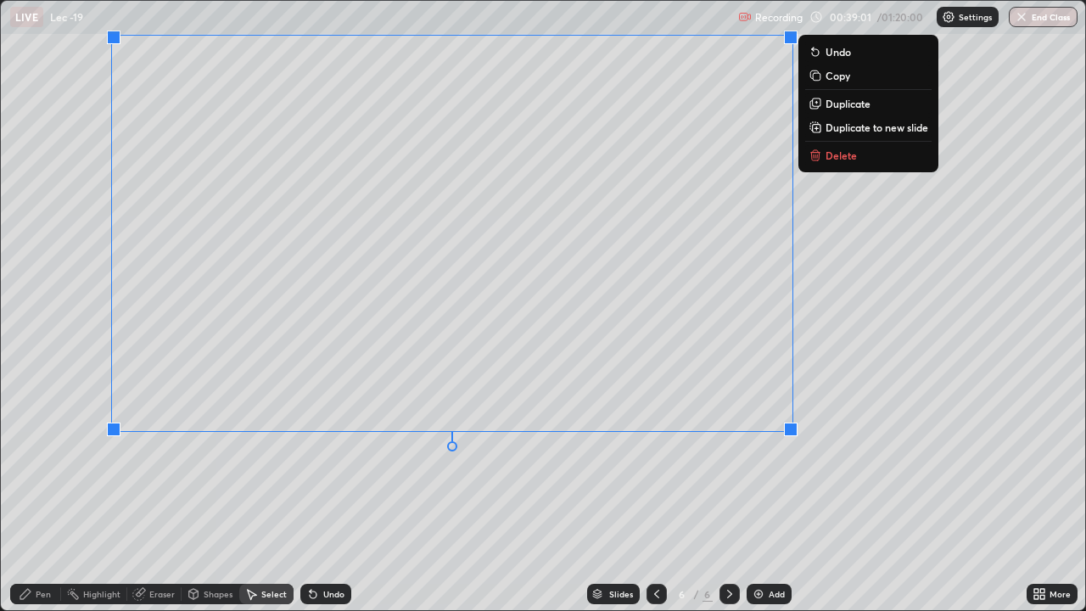
click at [612, 484] on div "0 ° Undo Copy Duplicate Duplicate to new slide Delete" at bounding box center [543, 305] width 1084 height 609
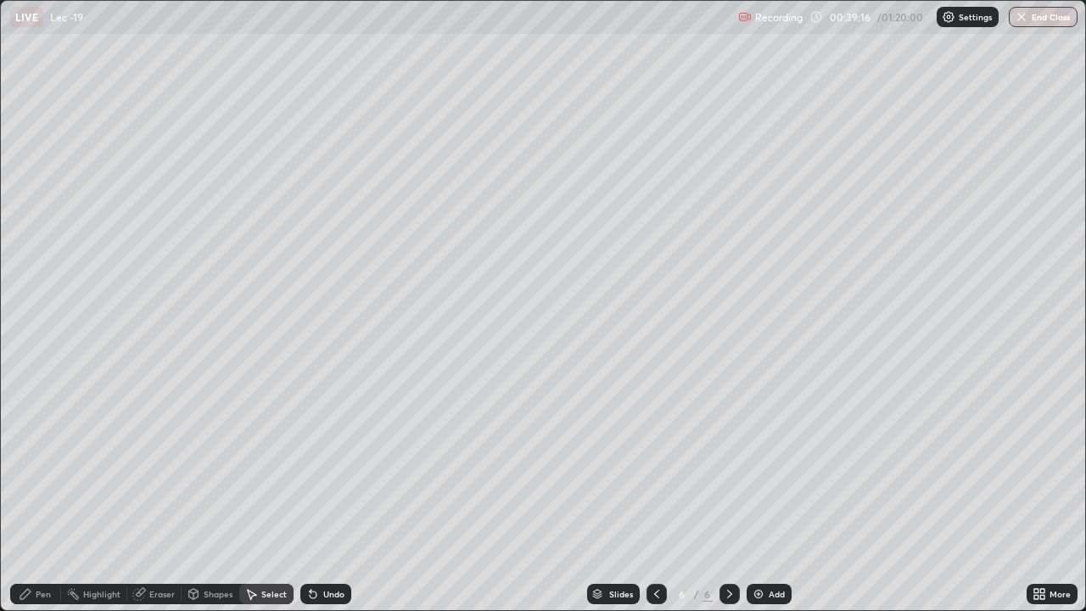
click at [167, 495] on div "Eraser" at bounding box center [161, 594] width 25 height 8
click at [48, 495] on div "Pen" at bounding box center [43, 594] width 15 height 8
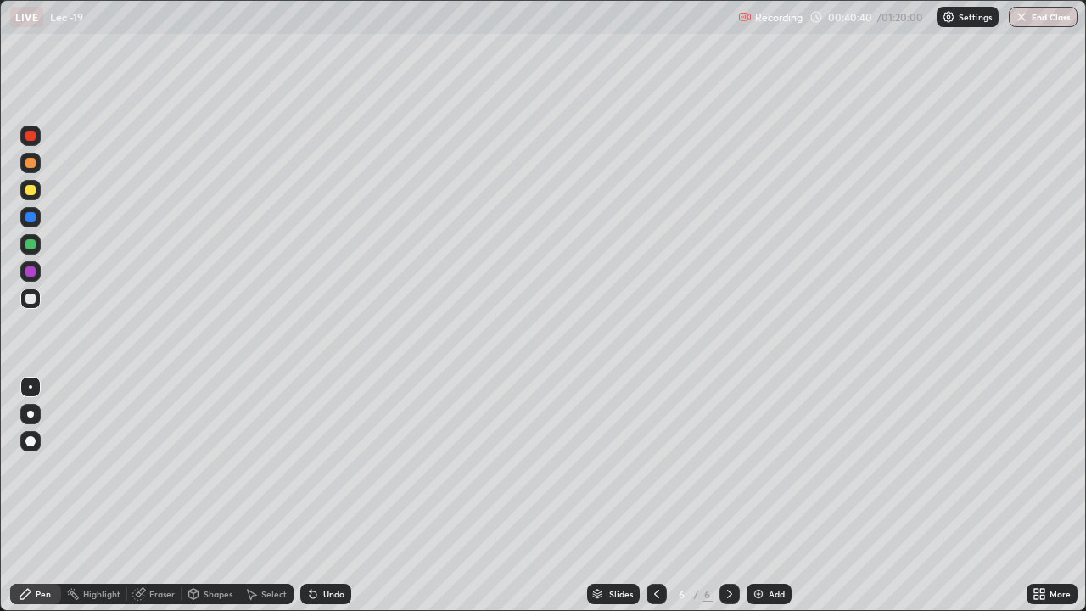
click at [149, 495] on div "Eraser" at bounding box center [161, 594] width 25 height 8
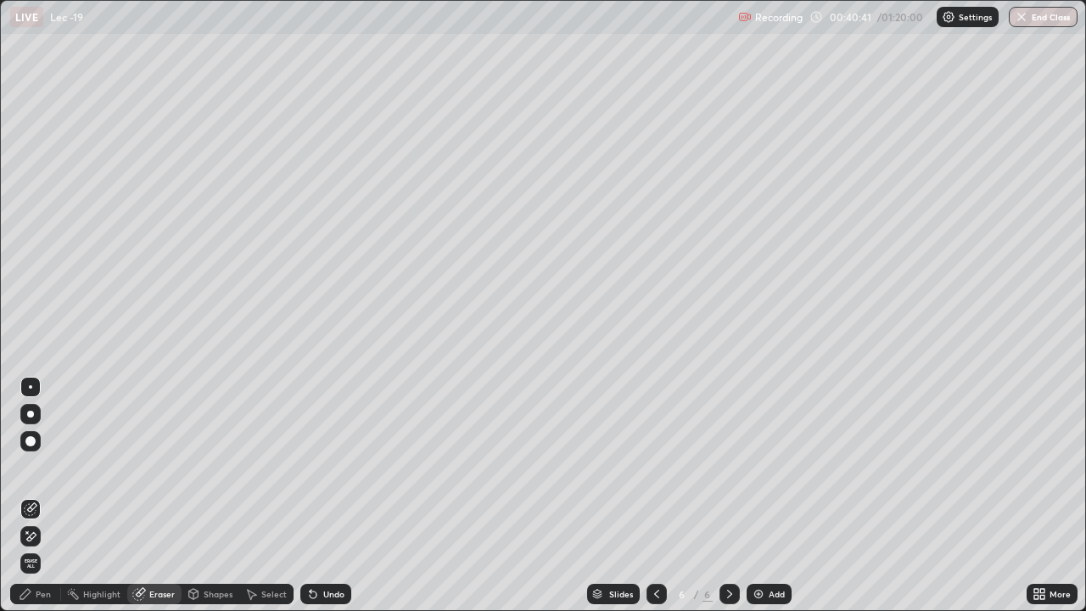
click at [37, 445] on div at bounding box center [30, 441] width 20 height 20
click at [45, 495] on div "Pen" at bounding box center [43, 594] width 15 height 8
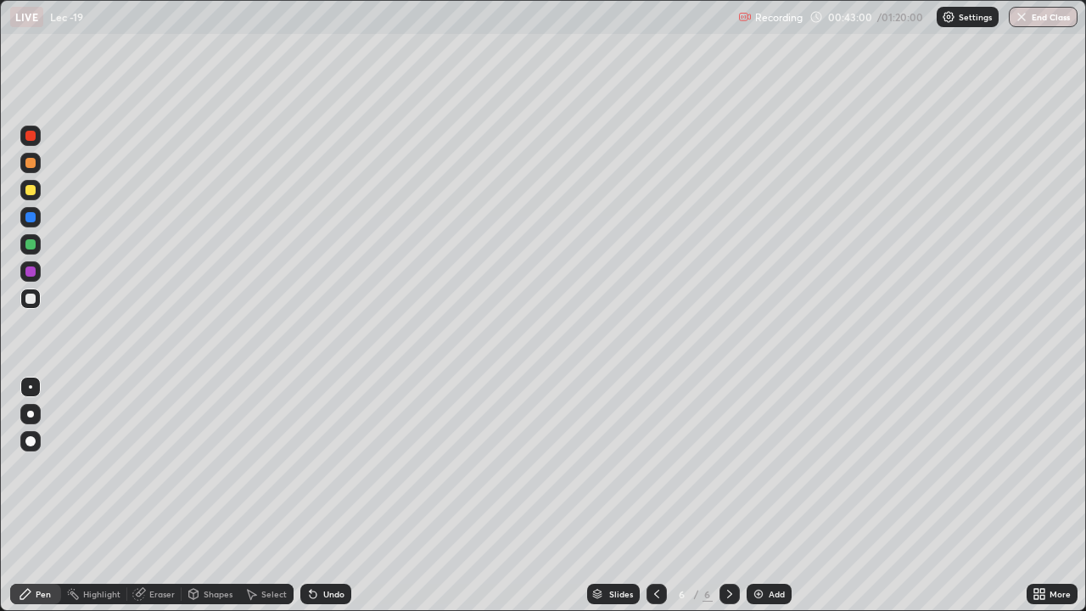
click at [651, 495] on icon at bounding box center [657, 594] width 14 height 14
click at [730, 495] on icon at bounding box center [730, 594] width 14 height 14
click at [726, 495] on icon at bounding box center [730, 594] width 14 height 14
click at [755, 495] on img at bounding box center [759, 594] width 14 height 14
click at [655, 495] on icon at bounding box center [657, 594] width 14 height 14
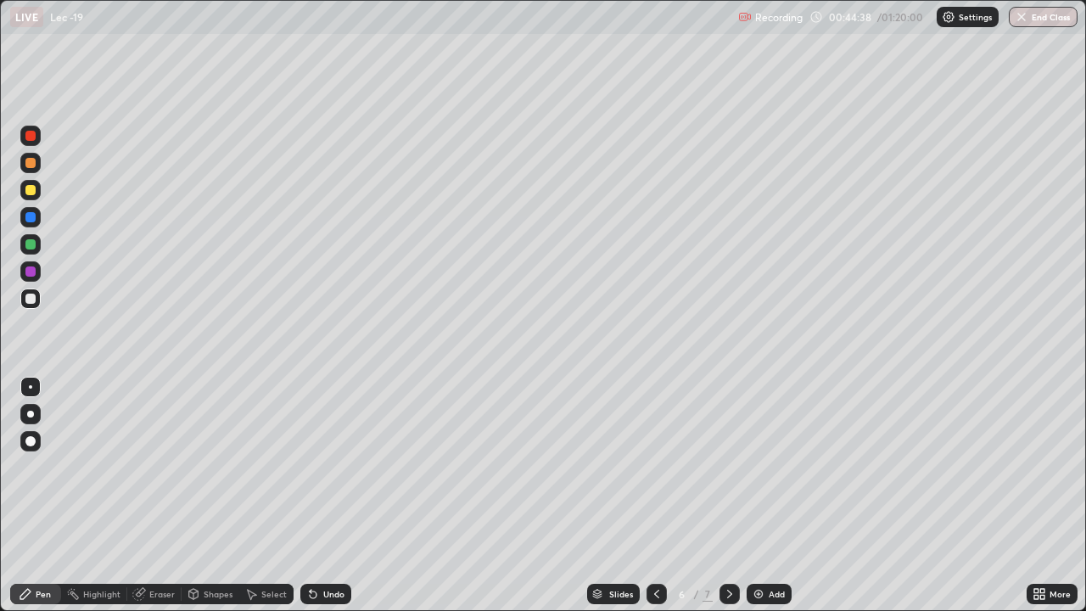
click at [724, 495] on div at bounding box center [729, 594] width 20 height 20
click at [323, 495] on div "Undo" at bounding box center [333, 594] width 21 height 8
click at [31, 191] on div at bounding box center [30, 190] width 10 height 10
click at [268, 495] on div "Select" at bounding box center [273, 594] width 25 height 8
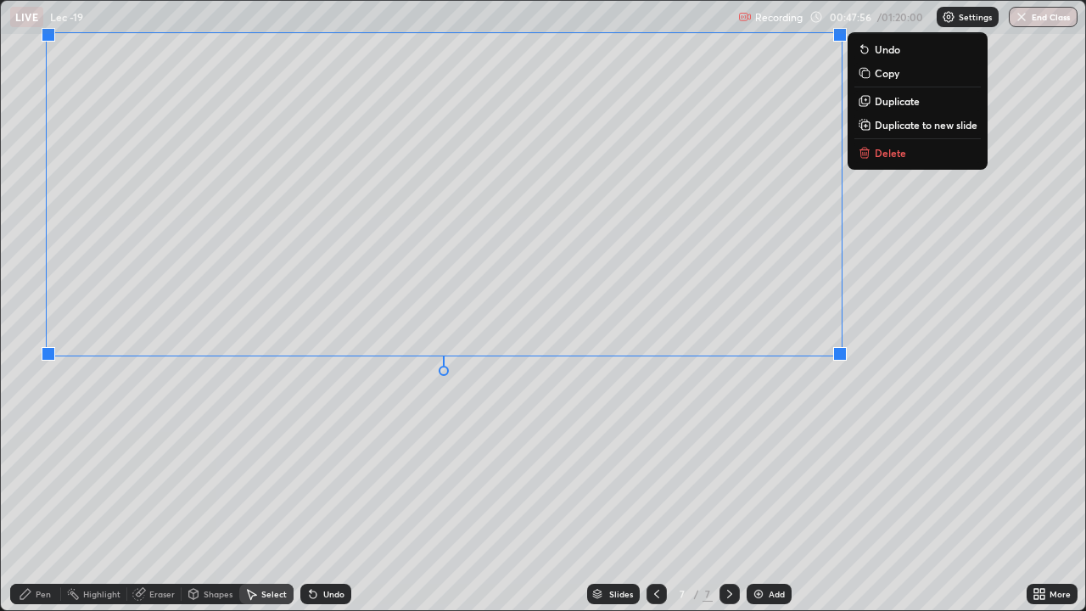
click at [597, 457] on div "0 ° Undo Copy Duplicate Duplicate to new slide Delete" at bounding box center [543, 305] width 1084 height 609
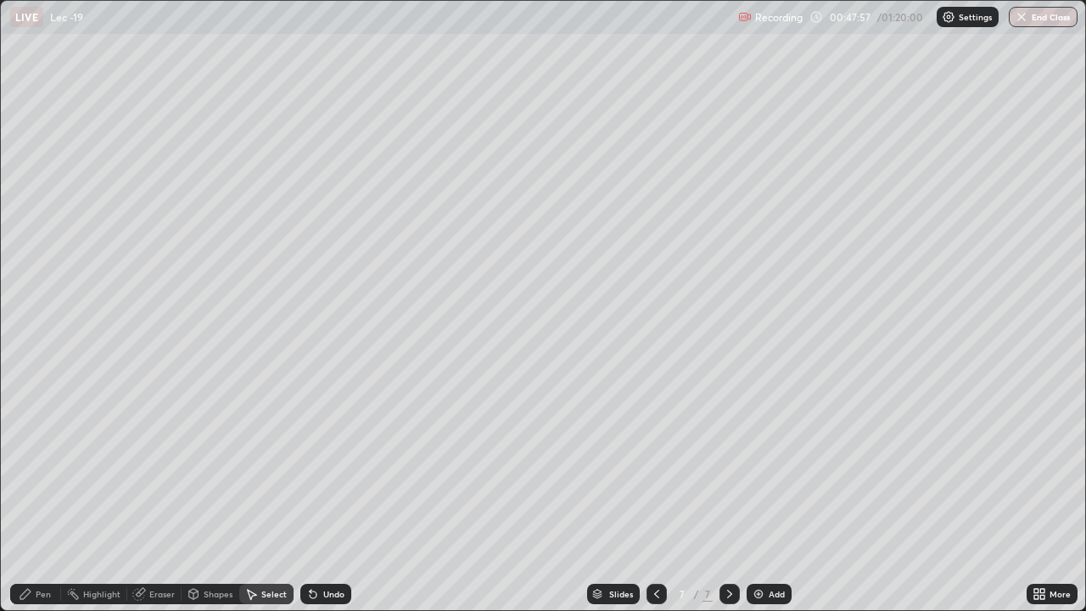
click at [54, 495] on div "Pen" at bounding box center [35, 594] width 51 height 20
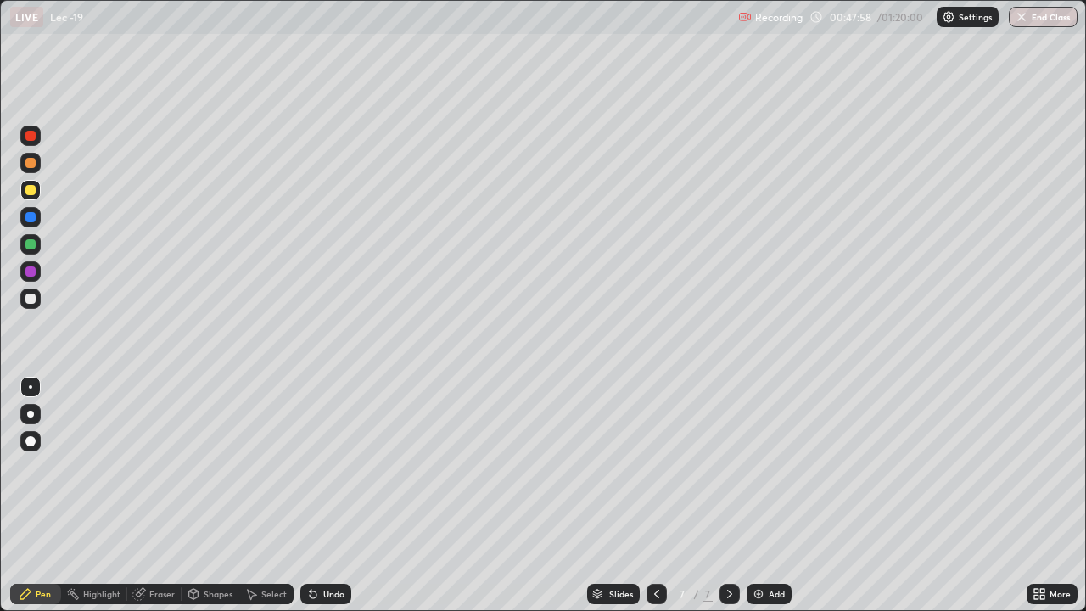
click at [31, 165] on div at bounding box center [30, 163] width 10 height 10
click at [157, 495] on div "Eraser" at bounding box center [161, 594] width 25 height 8
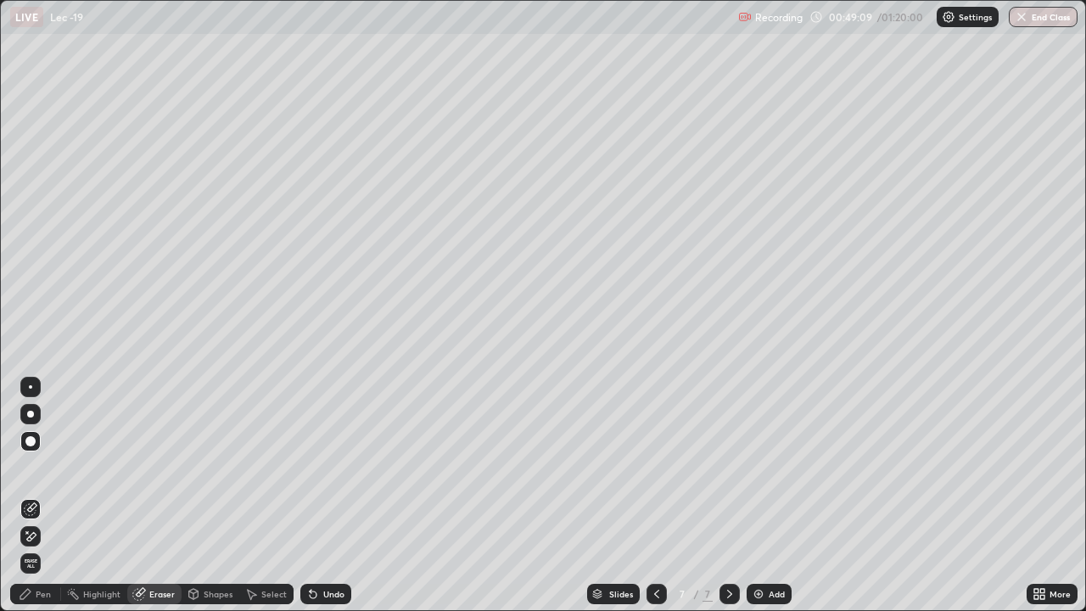
click at [38, 389] on div at bounding box center [30, 387] width 20 height 20
click at [48, 495] on div "Pen" at bounding box center [35, 594] width 51 height 20
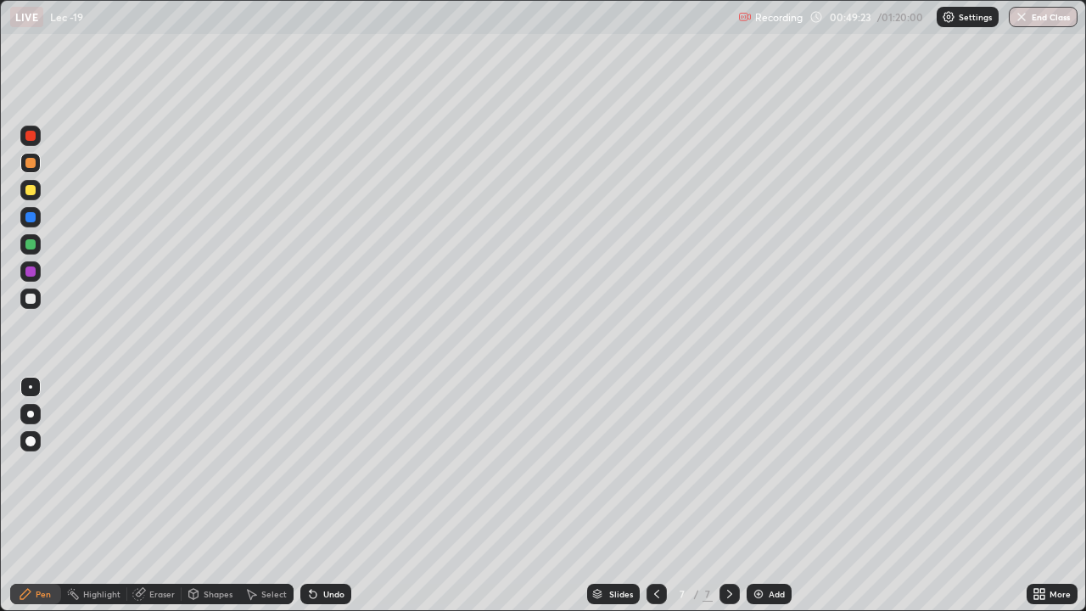
click at [30, 166] on div at bounding box center [30, 163] width 10 height 10
click at [35, 245] on div at bounding box center [30, 244] width 10 height 10
click at [158, 495] on div "Eraser" at bounding box center [161, 594] width 25 height 8
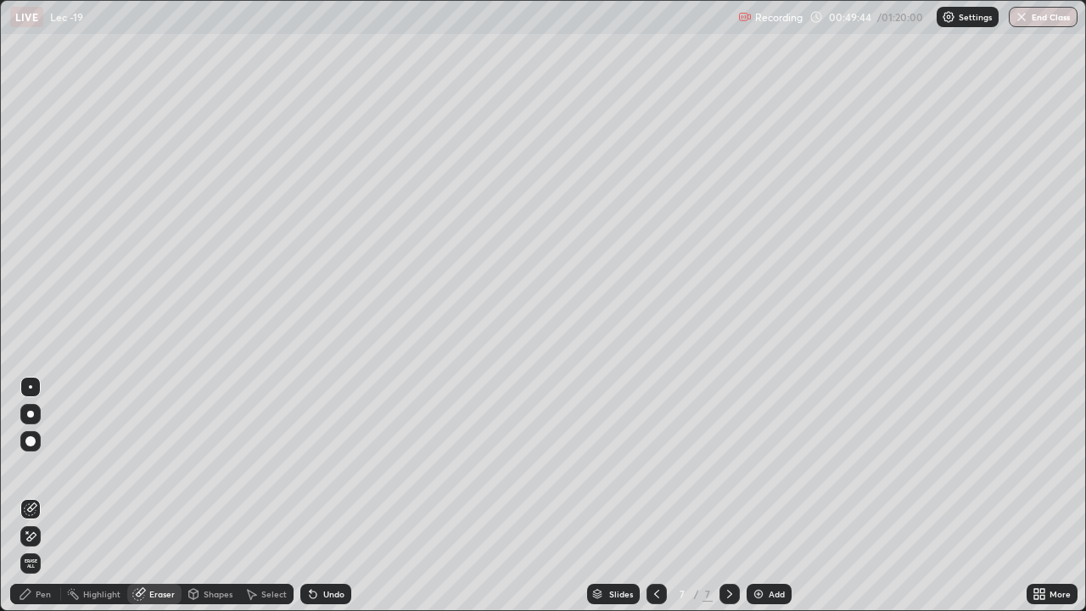
click at [42, 495] on div "Pen" at bounding box center [43, 594] width 15 height 8
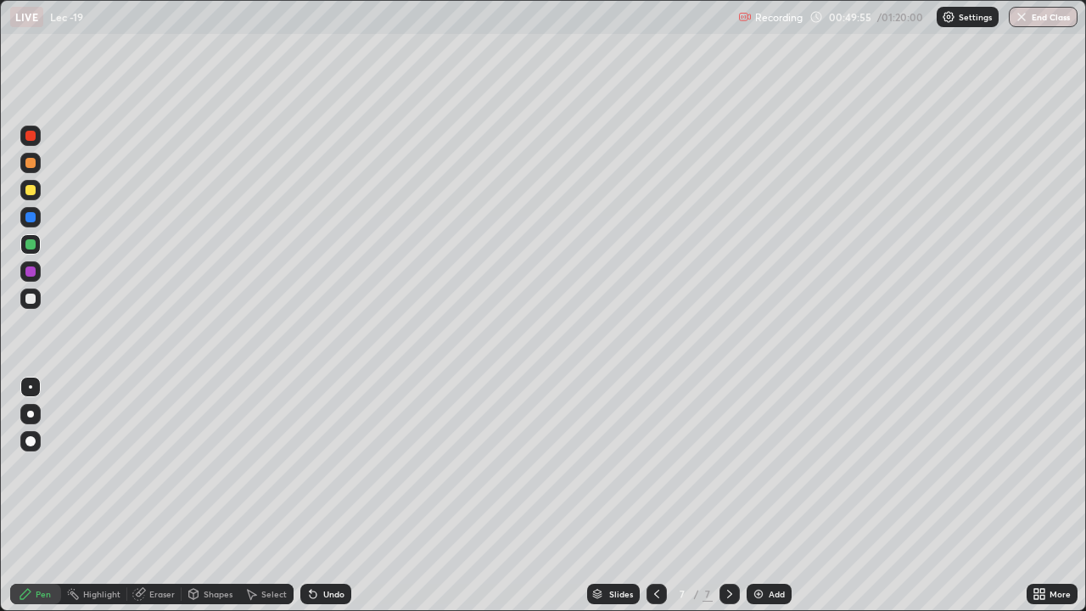
click at [329, 495] on div "Undo" at bounding box center [333, 594] width 21 height 8
click at [327, 495] on div "Undo" at bounding box center [333, 594] width 21 height 8
click at [265, 495] on div "Select" at bounding box center [273, 594] width 25 height 8
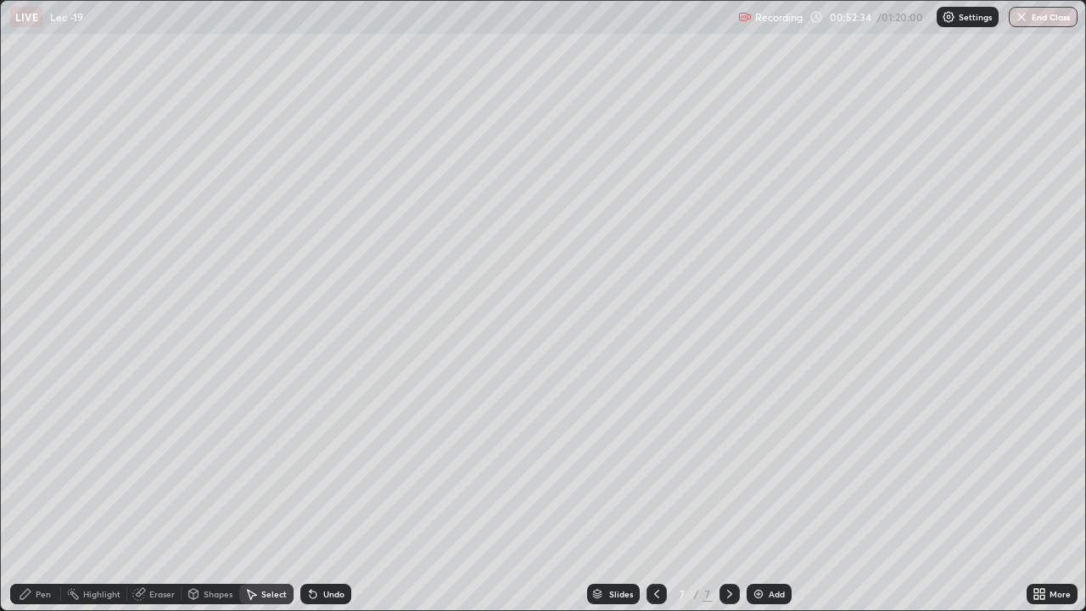
click at [32, 495] on div "Pen" at bounding box center [35, 594] width 51 height 20
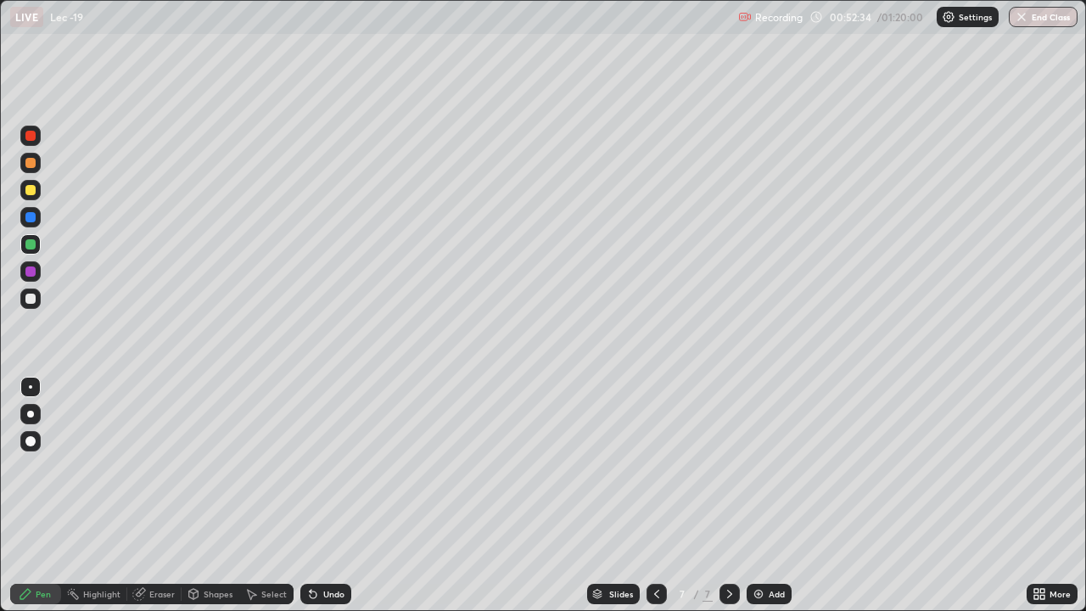
click at [760, 495] on img at bounding box center [759, 594] width 14 height 14
click at [30, 299] on div at bounding box center [30, 299] width 10 height 10
click at [274, 495] on div "Select" at bounding box center [273, 594] width 25 height 8
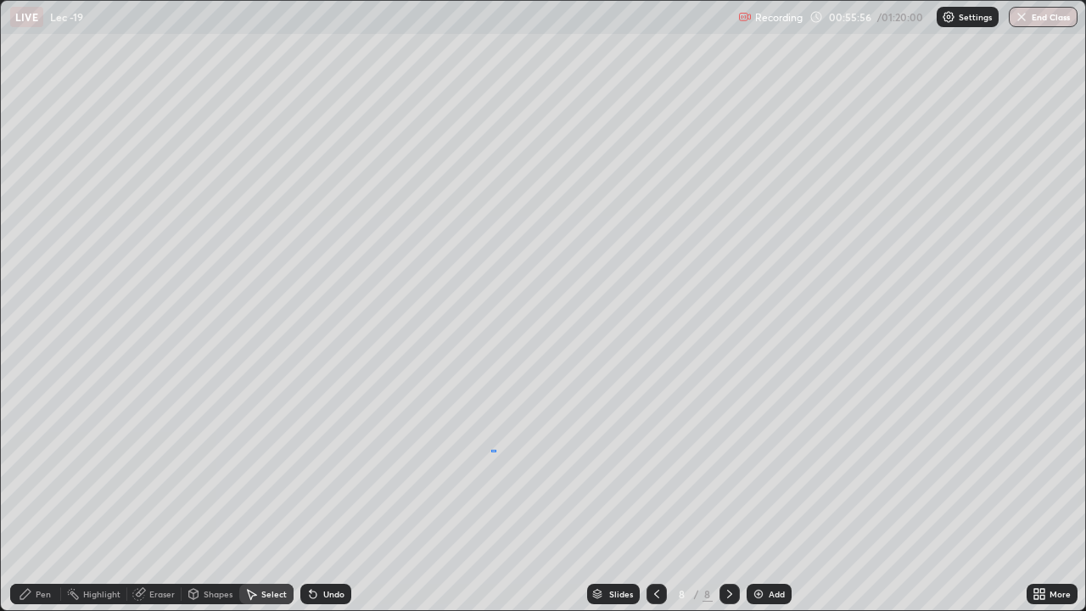
click at [495, 450] on div "0 ° Undo Copy Duplicate Duplicate to new slide Delete" at bounding box center [543, 305] width 1084 height 609
click at [52, 495] on div "Pen" at bounding box center [35, 594] width 51 height 20
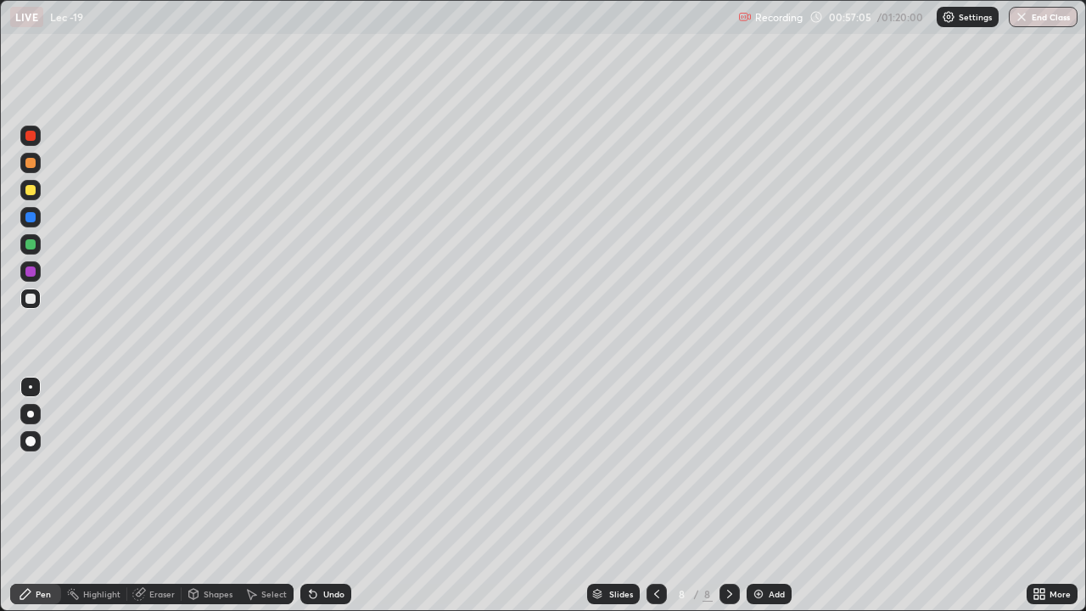
click at [36, 193] on div at bounding box center [30, 190] width 20 height 20
click at [268, 495] on div "Select" at bounding box center [273, 594] width 25 height 8
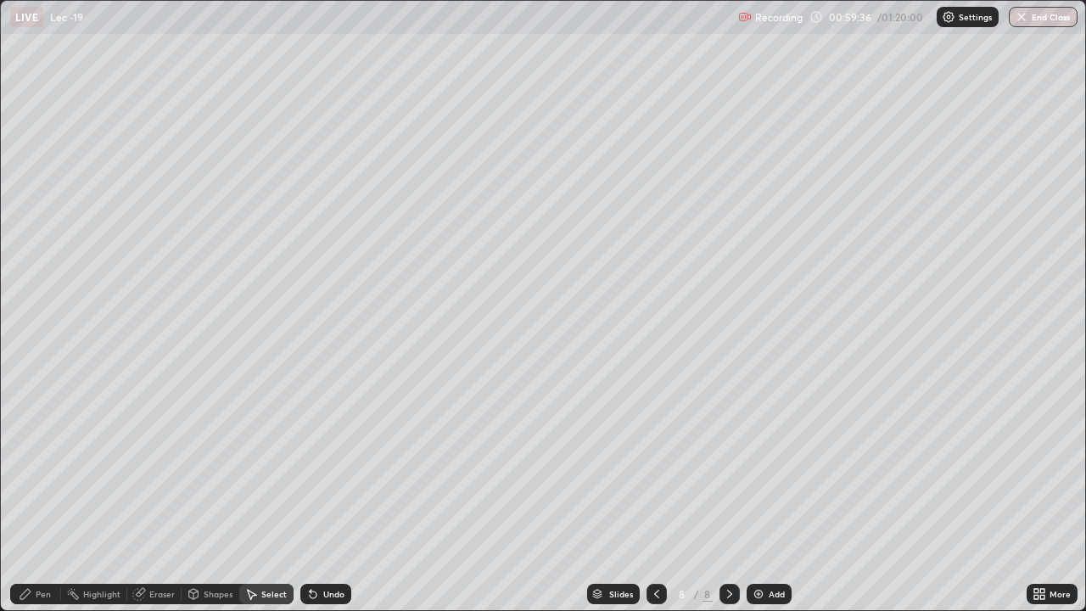
click at [48, 495] on div "Pen" at bounding box center [43, 594] width 15 height 8
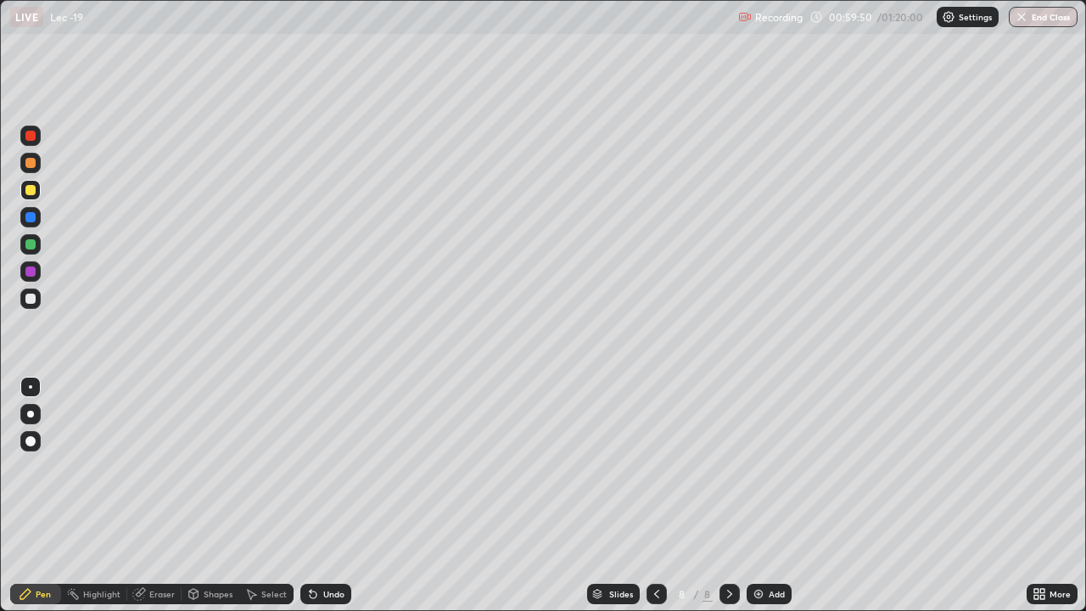
click at [765, 495] on div "Add" at bounding box center [769, 594] width 45 height 20
click at [31, 300] on div at bounding box center [30, 299] width 10 height 10
click at [268, 495] on div "Select" at bounding box center [273, 594] width 25 height 8
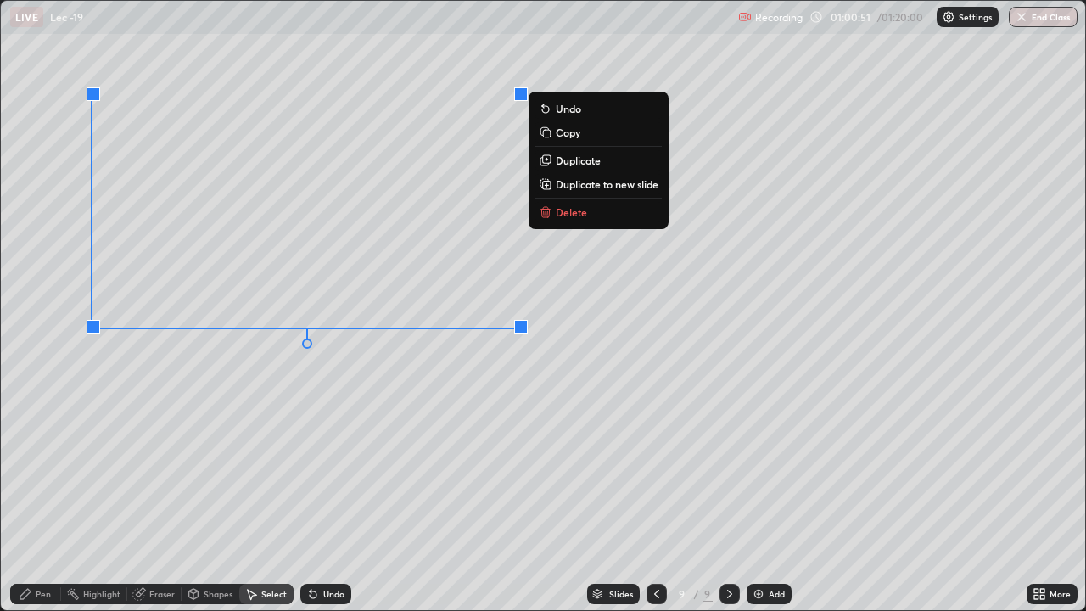
click at [269, 405] on div "0 ° Undo Copy Duplicate Duplicate to new slide Delete" at bounding box center [543, 305] width 1084 height 609
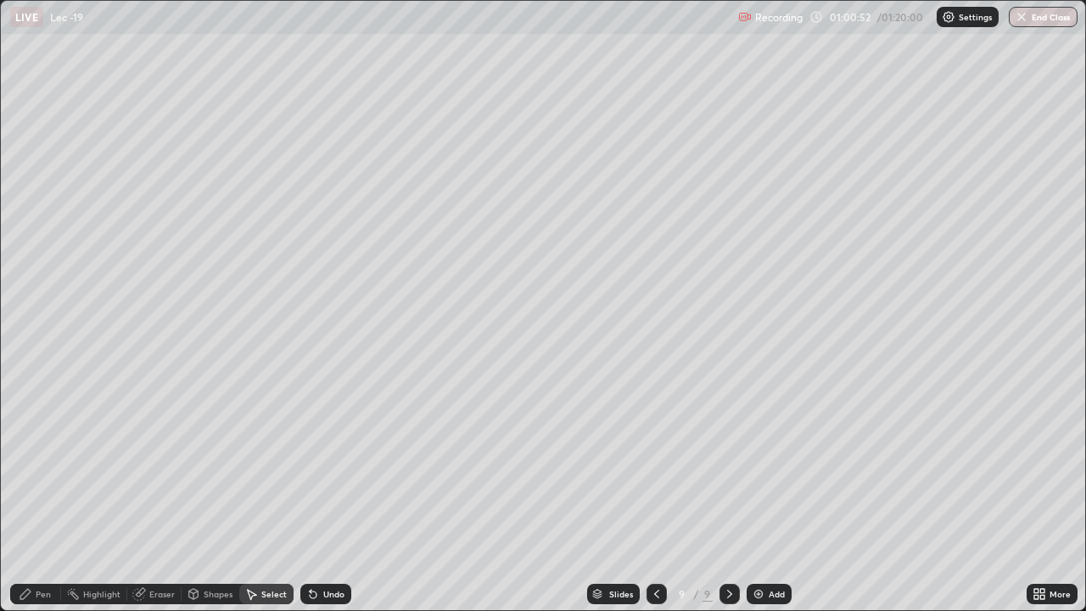
click at [45, 495] on div "Pen" at bounding box center [43, 594] width 15 height 8
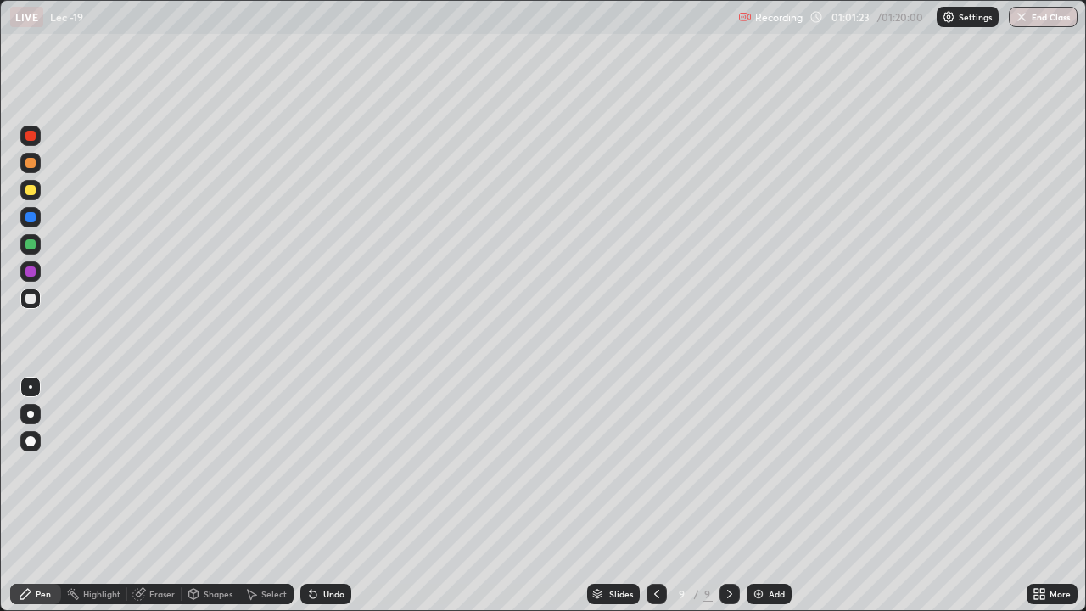
click at [156, 495] on div "Eraser" at bounding box center [161, 594] width 25 height 8
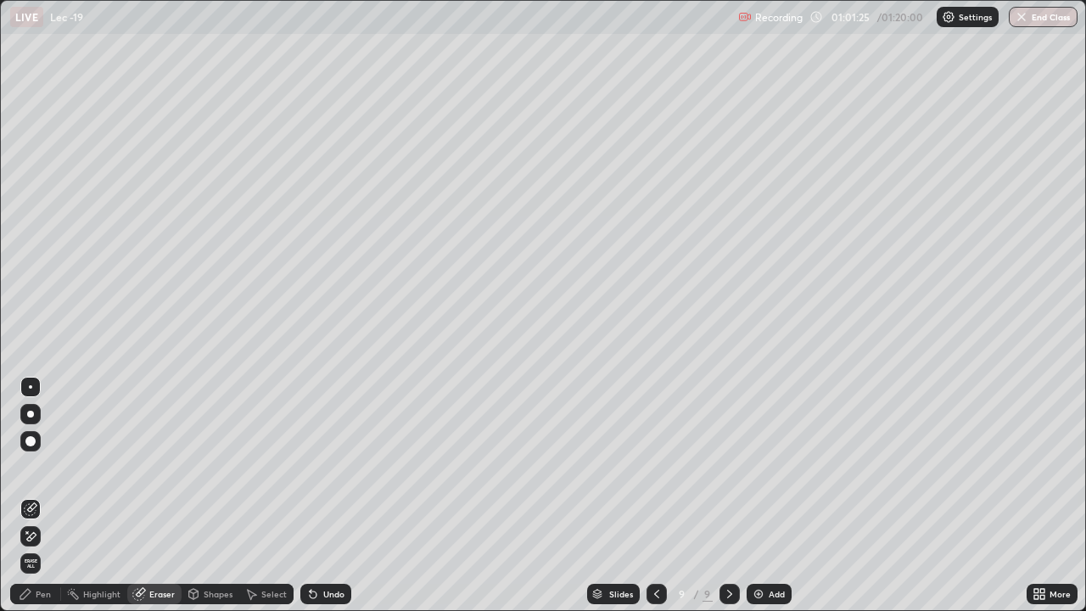
click at [35, 495] on div "Pen" at bounding box center [35, 594] width 51 height 20
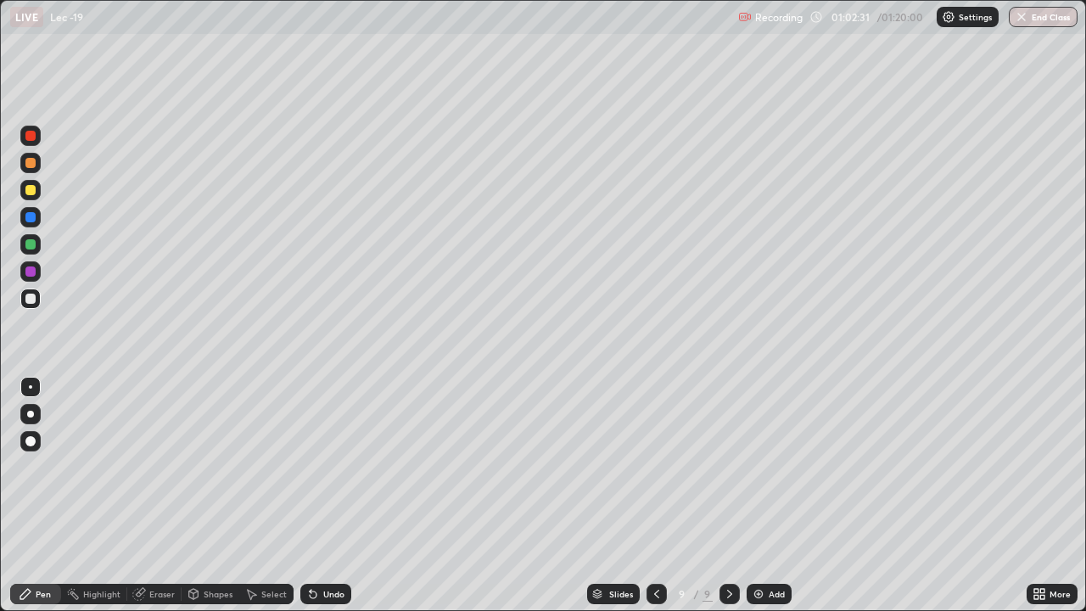
click at [758, 495] on img at bounding box center [759, 594] width 14 height 14
click at [31, 189] on div at bounding box center [30, 190] width 10 height 10
click at [155, 495] on div "Eraser" at bounding box center [161, 594] width 25 height 8
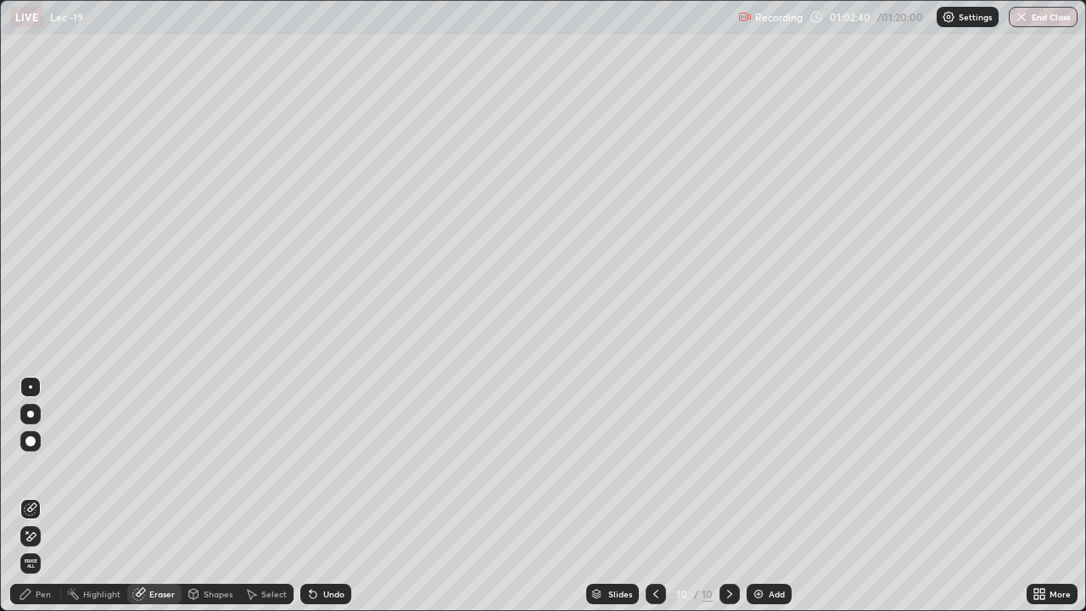
click at [38, 495] on div "Pen" at bounding box center [43, 594] width 15 height 8
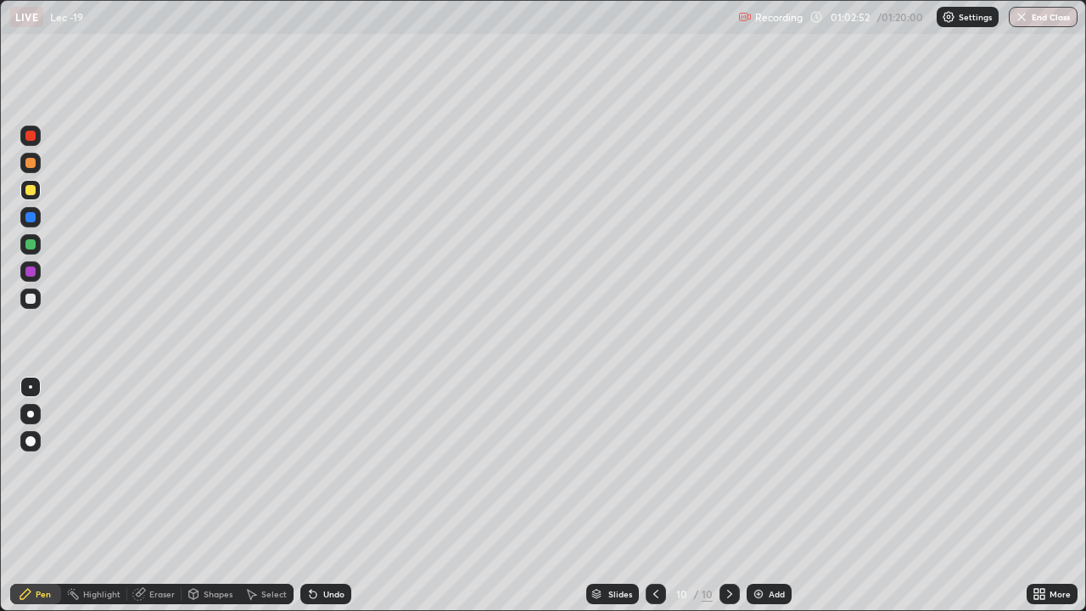
click at [28, 299] on div at bounding box center [30, 299] width 10 height 10
click at [19, 495] on icon at bounding box center [26, 594] width 14 height 14
click at [149, 495] on div "Eraser" at bounding box center [161, 594] width 25 height 8
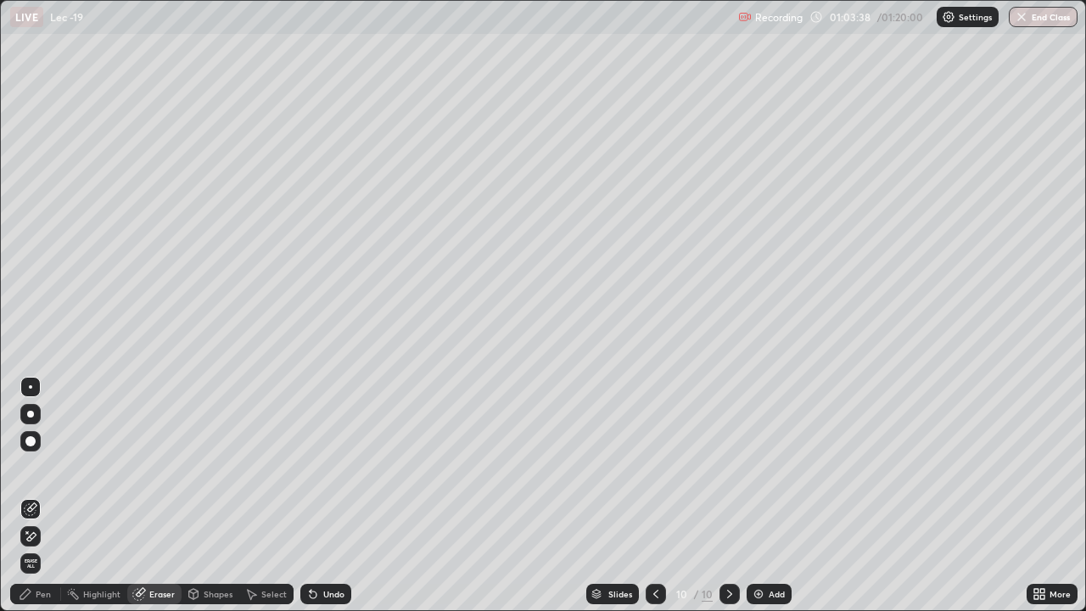
click at [44, 495] on div "Pen" at bounding box center [43, 594] width 15 height 8
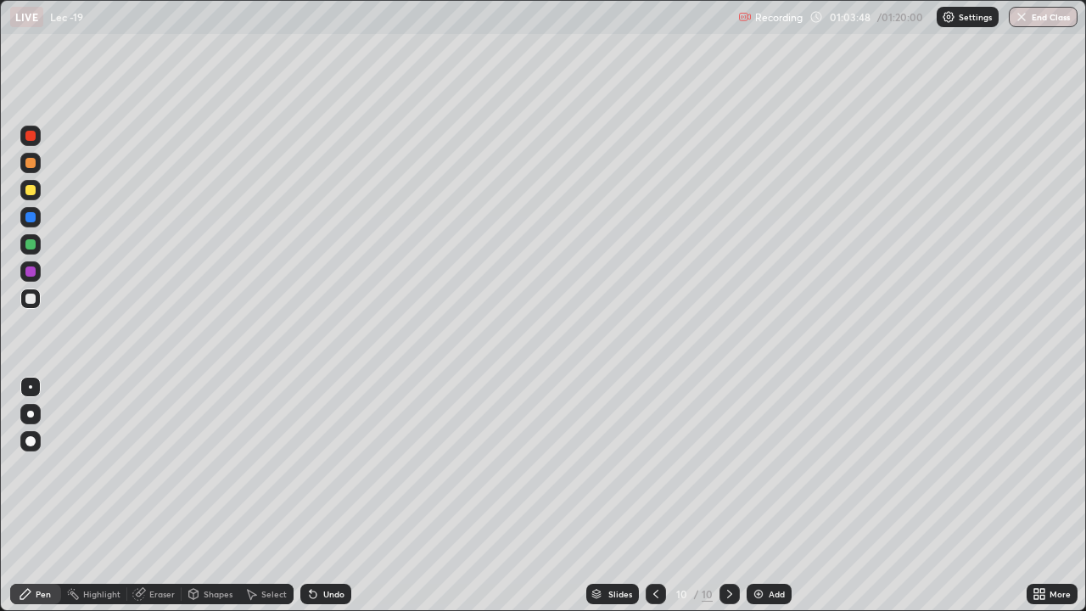
click at [34, 193] on div at bounding box center [30, 190] width 10 height 10
click at [446, 495] on div "Slides 10 / 10 Add" at bounding box center [688, 594] width 675 height 34
click at [436, 495] on div "Slides 10 / 10 Add" at bounding box center [688, 594] width 675 height 34
click at [159, 495] on div "Eraser" at bounding box center [161, 594] width 25 height 8
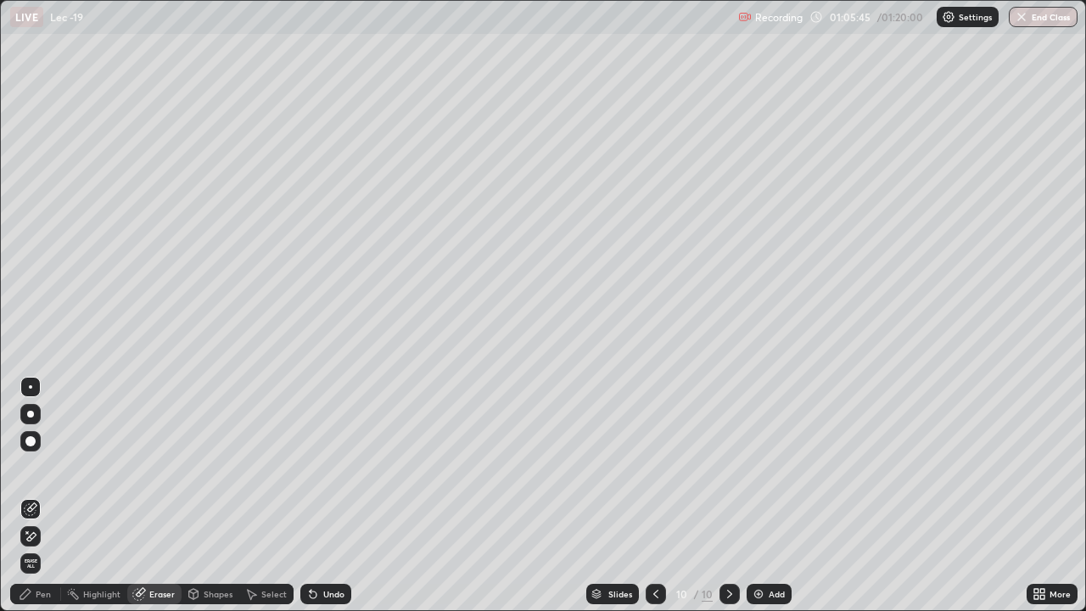
click at [332, 495] on div "Undo" at bounding box center [325, 594] width 51 height 20
click at [331, 495] on div "Undo" at bounding box center [325, 594] width 51 height 20
click at [329, 495] on div "Undo" at bounding box center [325, 594] width 51 height 20
click at [325, 495] on div "Undo" at bounding box center [333, 594] width 21 height 8
click at [324, 495] on div "Undo" at bounding box center [333, 594] width 21 height 8
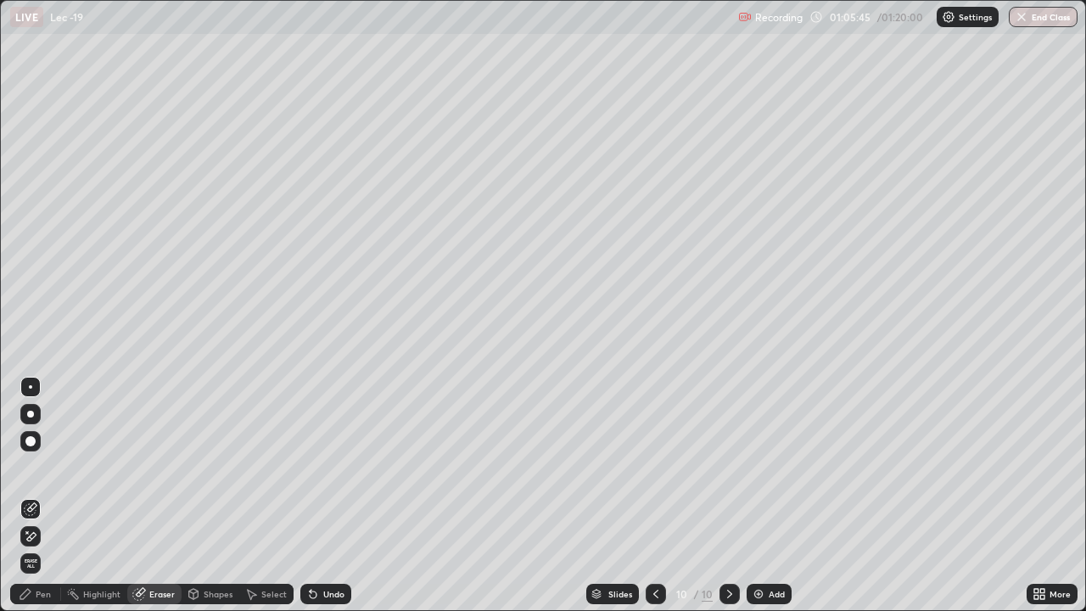
click at [323, 495] on div "Undo" at bounding box center [333, 594] width 21 height 8
click at [324, 495] on div "Undo" at bounding box center [333, 594] width 21 height 8
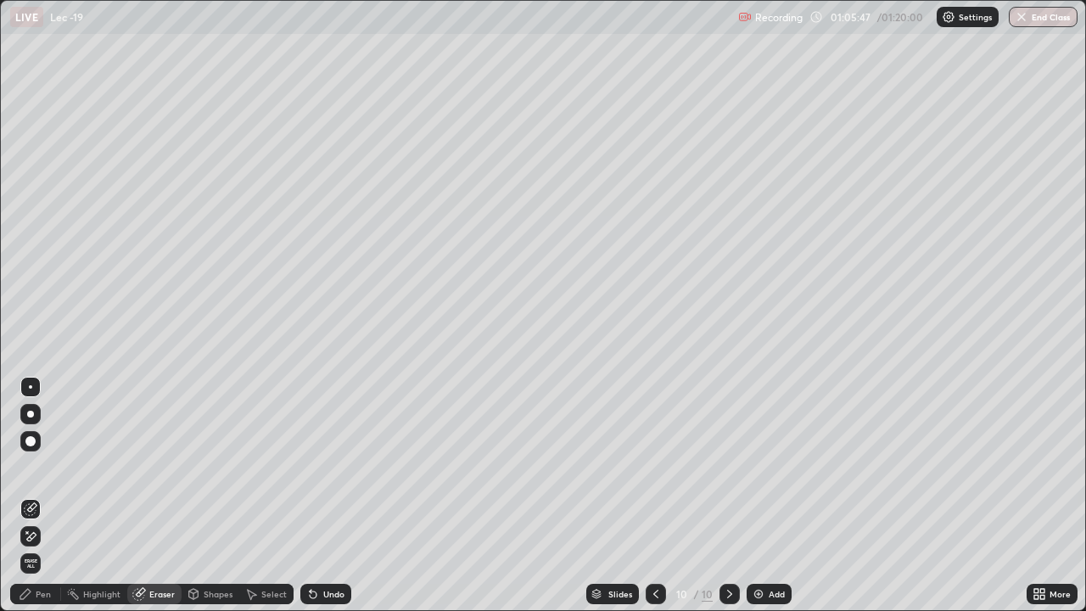
click at [324, 495] on div "Undo" at bounding box center [333, 594] width 21 height 8
click at [38, 495] on div "Pen" at bounding box center [43, 594] width 15 height 8
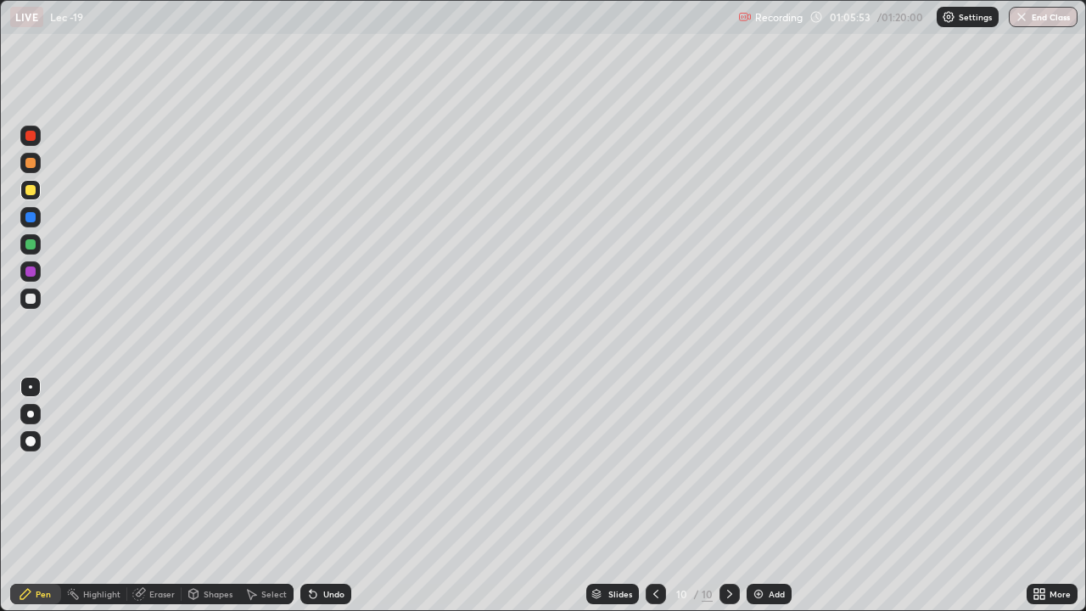
click at [31, 165] on div at bounding box center [30, 163] width 10 height 10
click at [34, 299] on div at bounding box center [30, 299] width 10 height 10
click at [318, 495] on div "Undo" at bounding box center [325, 594] width 51 height 20
click at [271, 495] on div "Select" at bounding box center [273, 594] width 25 height 8
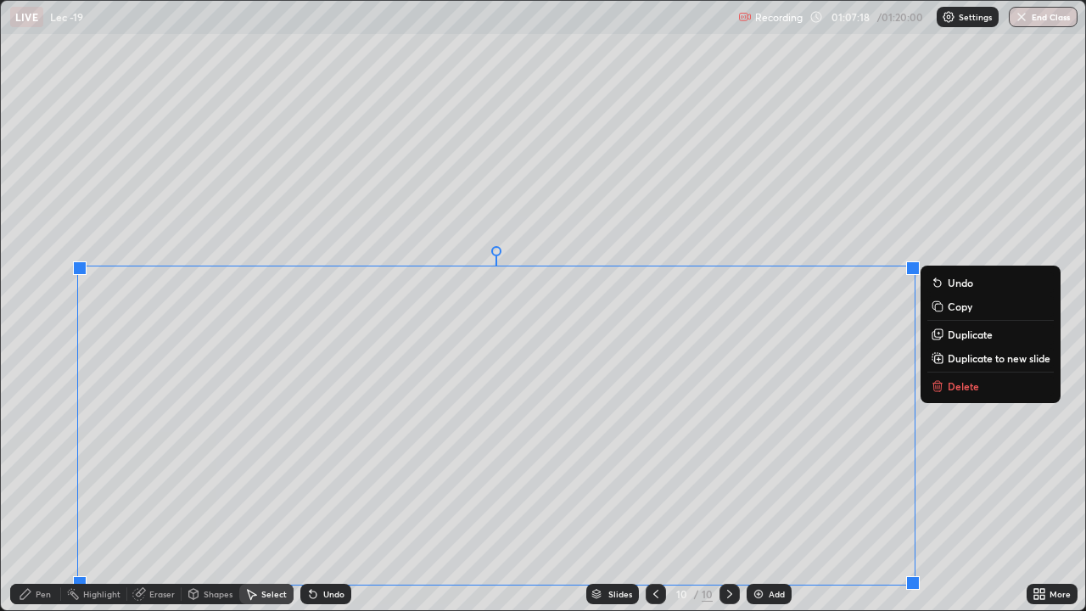
click at [646, 495] on div "0 ° Undo Copy Duplicate Duplicate to new slide Delete" at bounding box center [543, 305] width 1084 height 609
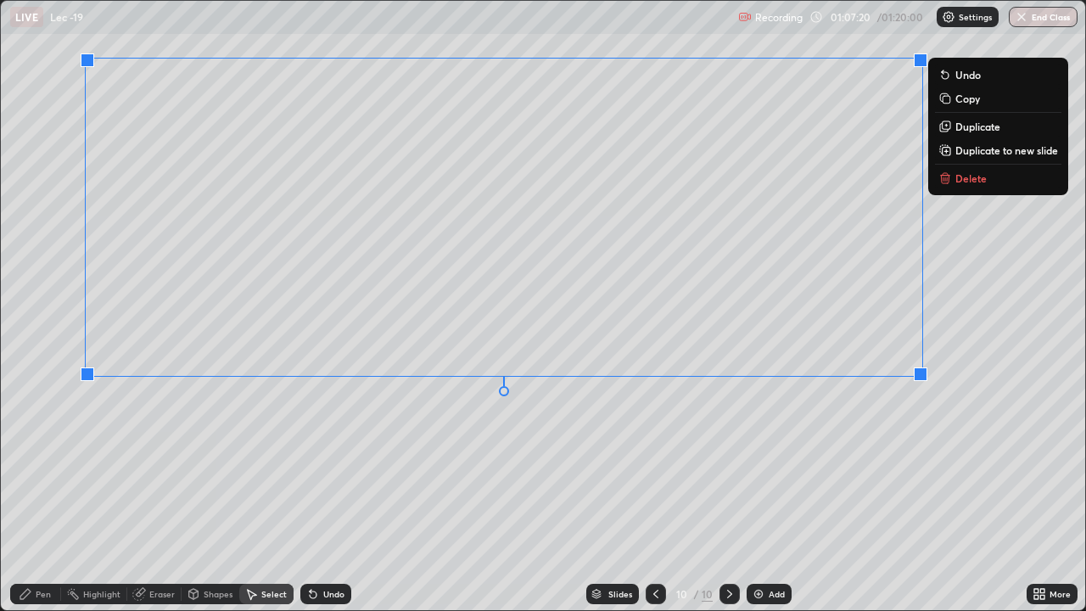
click at [557, 445] on div "0 ° Undo Copy Duplicate Duplicate to new slide Delete" at bounding box center [543, 305] width 1084 height 609
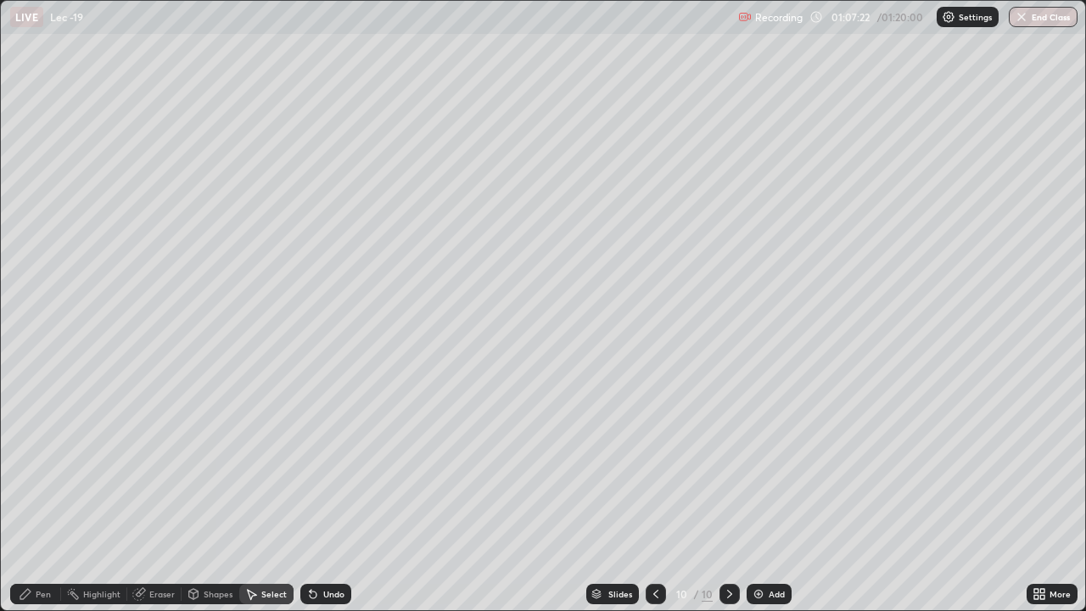
click at [55, 495] on div "Pen" at bounding box center [35, 594] width 51 height 20
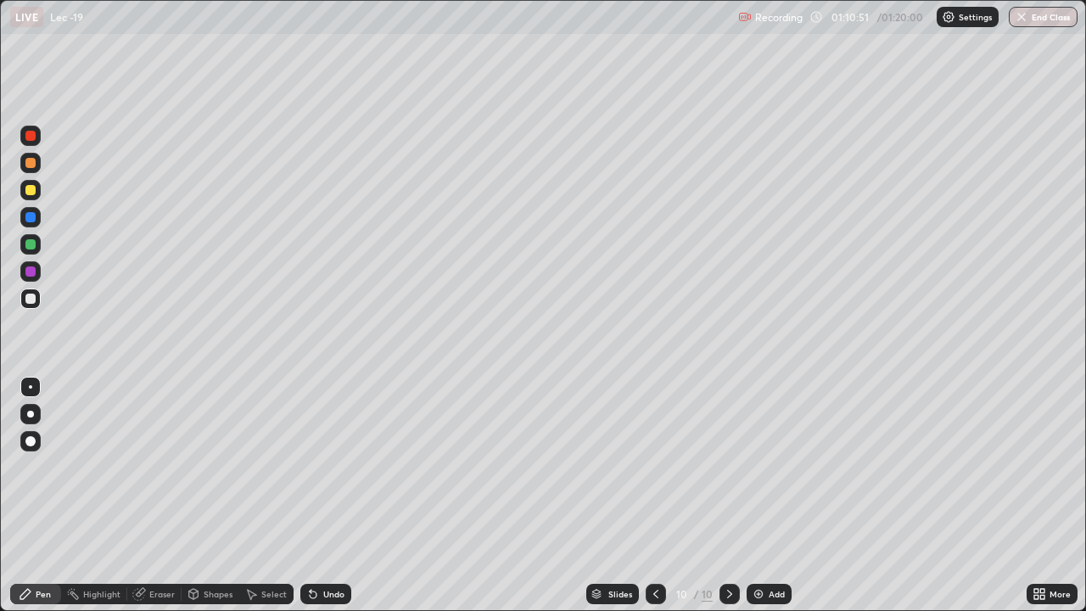
click at [762, 495] on img at bounding box center [759, 594] width 14 height 14
click at [27, 183] on div at bounding box center [30, 190] width 20 height 20
click at [263, 495] on div "Select" at bounding box center [273, 594] width 25 height 8
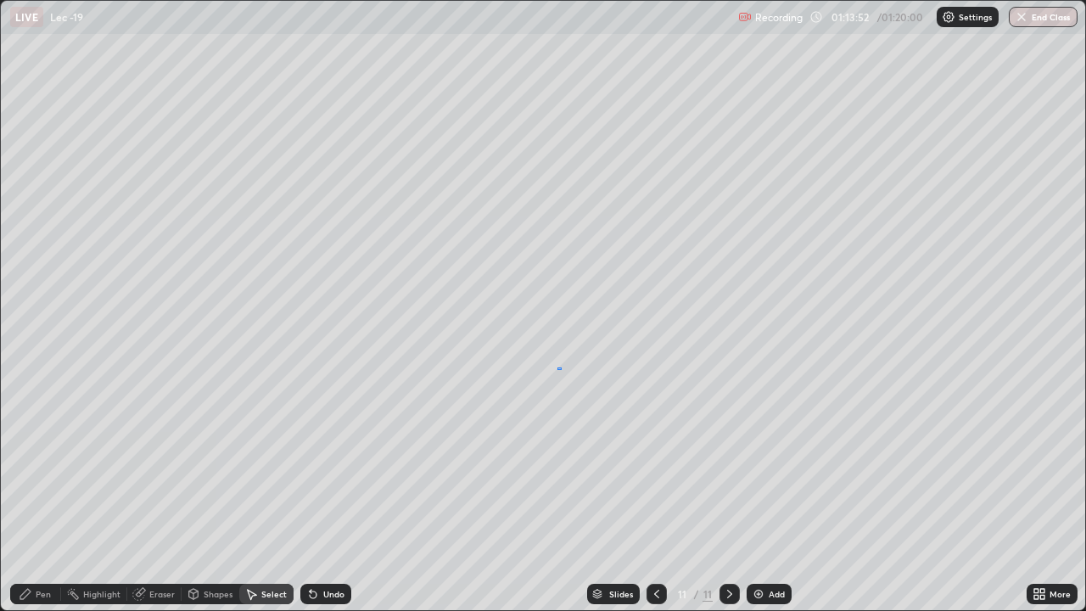
click at [561, 368] on div "0 ° Undo Copy Duplicate Duplicate to new slide Delete" at bounding box center [543, 305] width 1084 height 609
click at [42, 495] on div "Pen" at bounding box center [35, 594] width 51 height 20
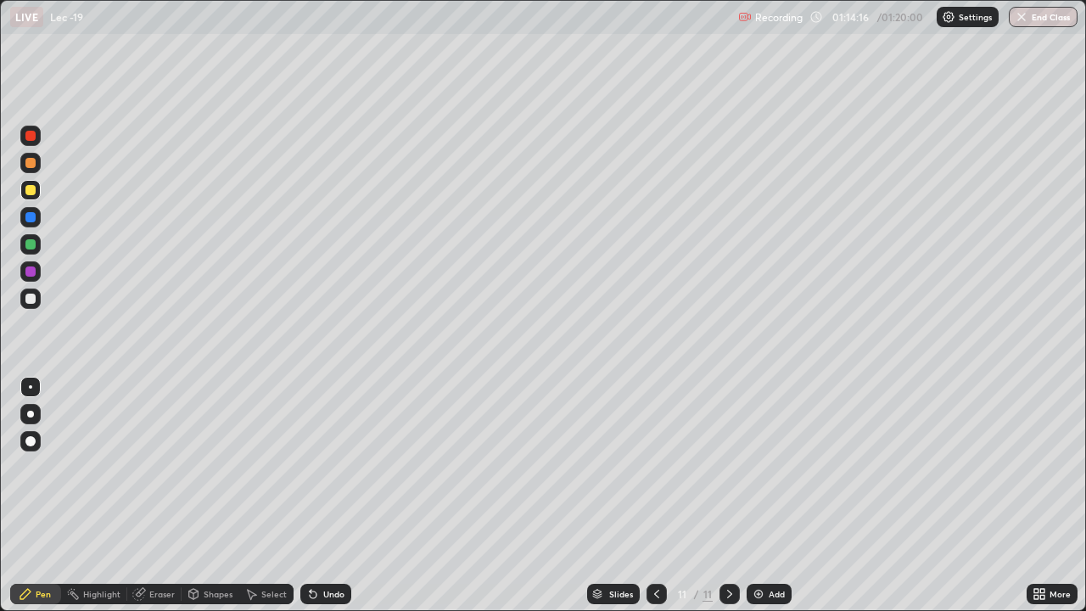
click at [48, 495] on div "Pen" at bounding box center [43, 594] width 15 height 8
click at [761, 495] on img at bounding box center [759, 594] width 14 height 14
click at [31, 302] on div at bounding box center [30, 299] width 10 height 10
click at [1044, 9] on button "End Class" at bounding box center [1043, 17] width 67 height 20
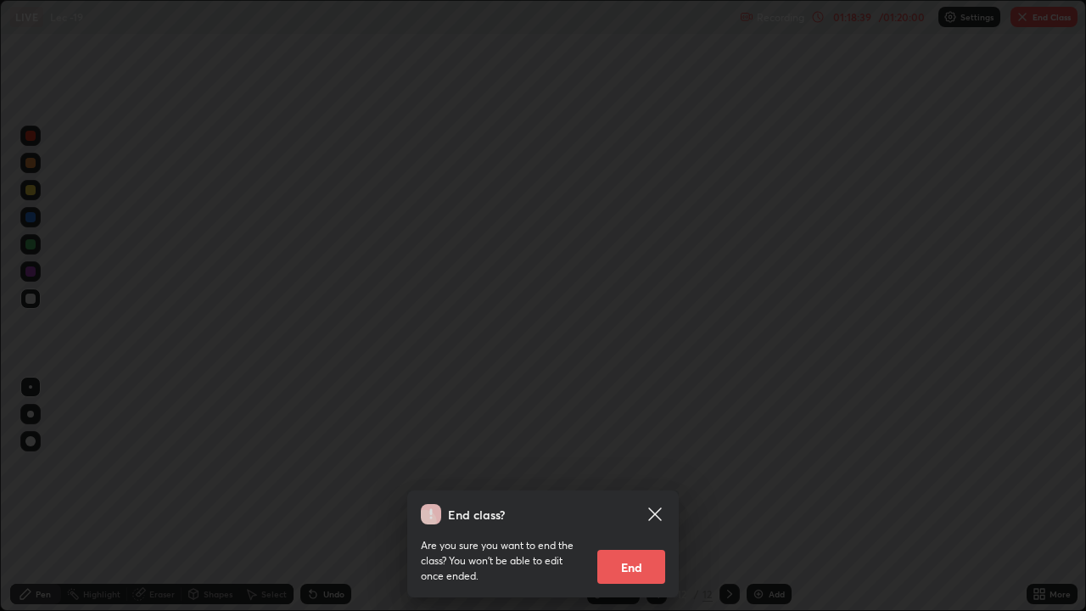
click at [628, 495] on button "End" at bounding box center [631, 567] width 68 height 34
